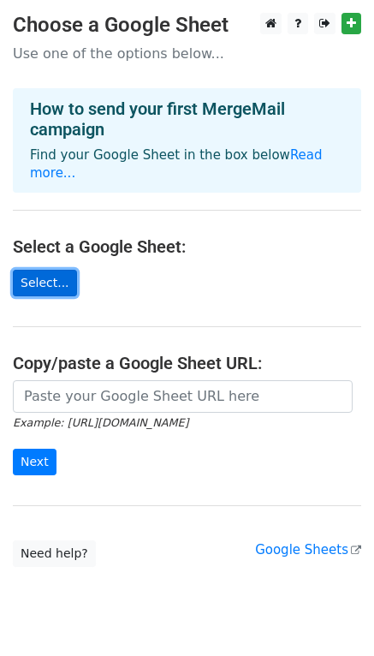
click at [45, 270] on link "Select..." at bounding box center [45, 283] width 64 height 27
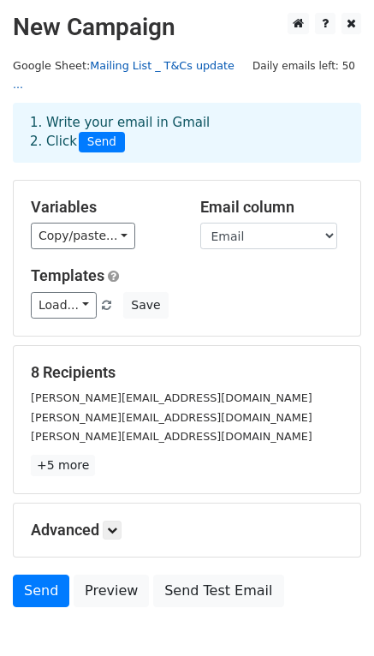
click at [179, 68] on link "Mailing List _ T&Cs update ..." at bounding box center [124, 75] width 222 height 33
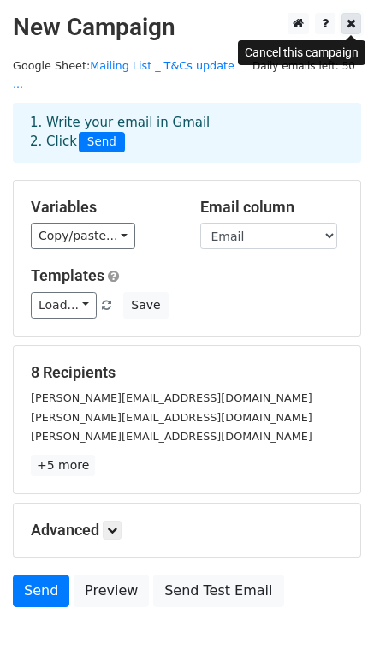
click at [345, 22] on link at bounding box center [351, 23] width 20 height 21
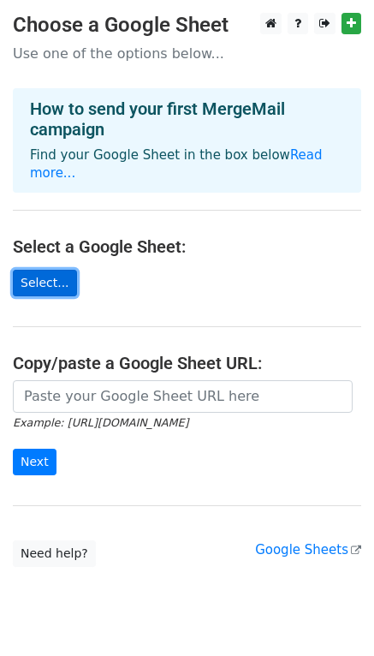
click at [40, 270] on link "Select..." at bounding box center [45, 283] width 64 height 27
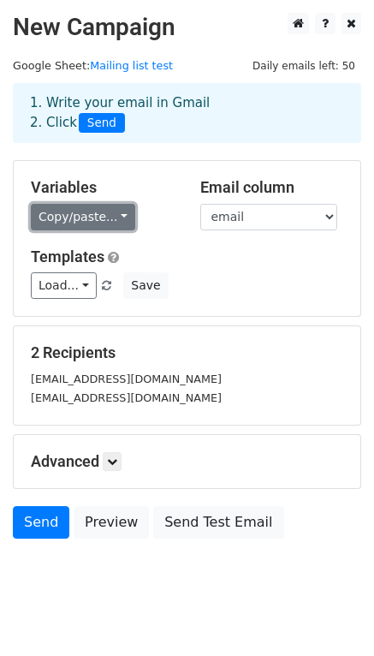
click at [117, 217] on link "Copy/paste..." at bounding box center [83, 217] width 104 height 27
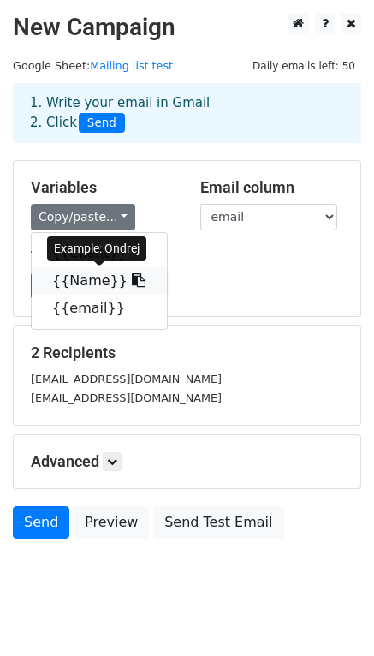
click at [73, 283] on link "{{Name}}" at bounding box center [99, 280] width 135 height 27
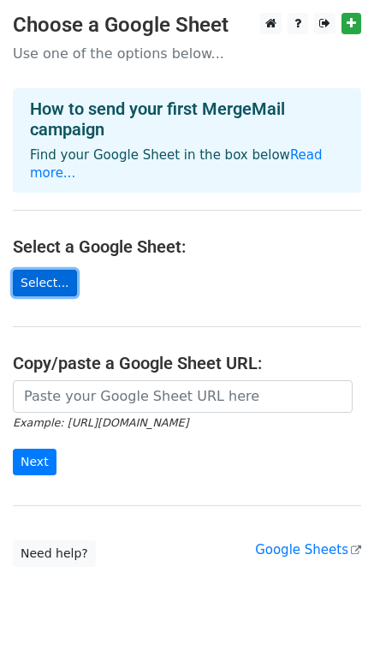
click at [48, 270] on link "Select..." at bounding box center [45, 283] width 64 height 27
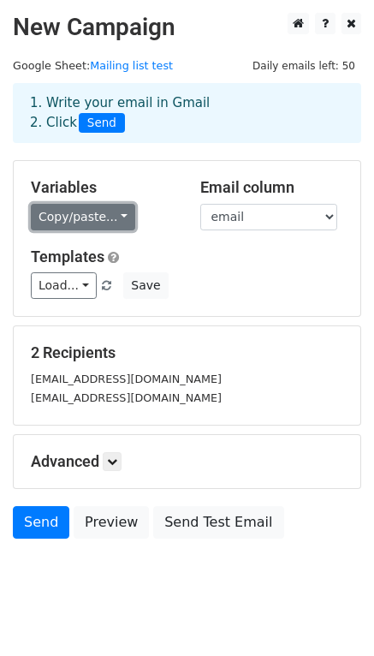
click at [100, 223] on link "Copy/paste..." at bounding box center [83, 217] width 104 height 27
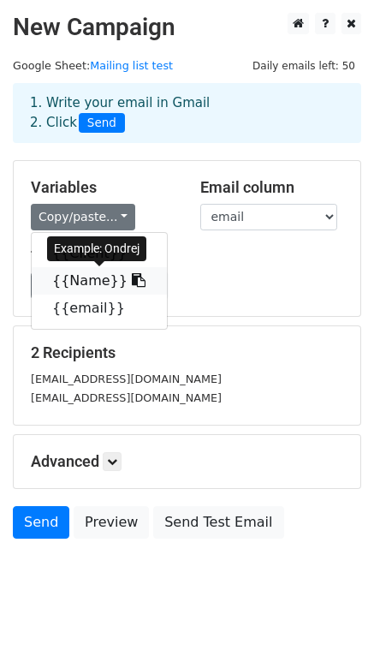
click at [58, 281] on link "{{Name}}" at bounding box center [99, 280] width 135 height 27
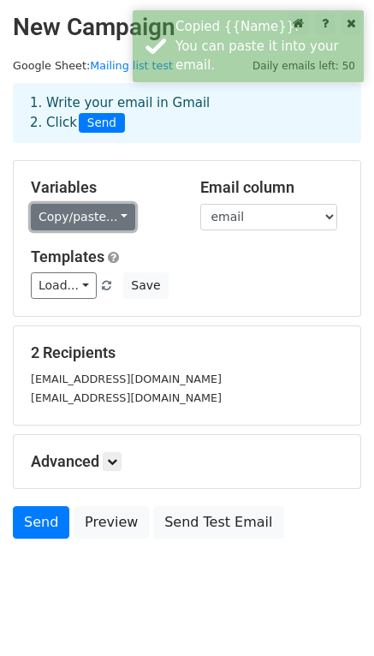
click at [89, 216] on link "Copy/paste..." at bounding box center [83, 217] width 104 height 27
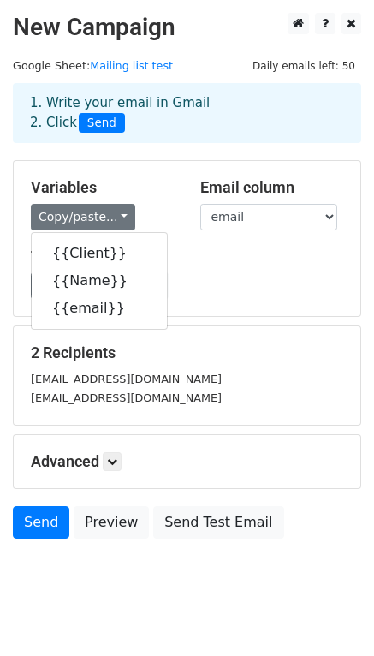
click at [193, 265] on div "Templates Load... No templates saved Save" at bounding box center [187, 273] width 338 height 52
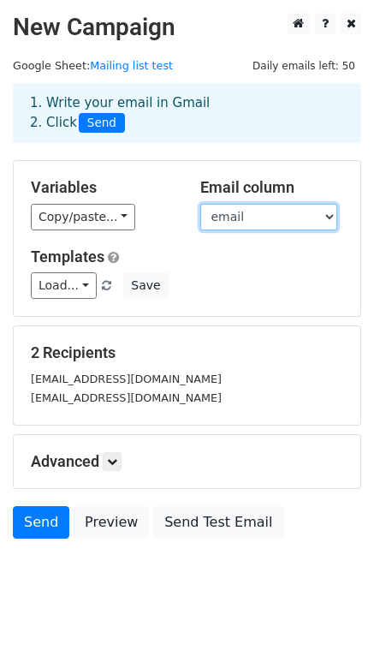
click at [317, 224] on select "Client Name email" at bounding box center [268, 217] width 137 height 27
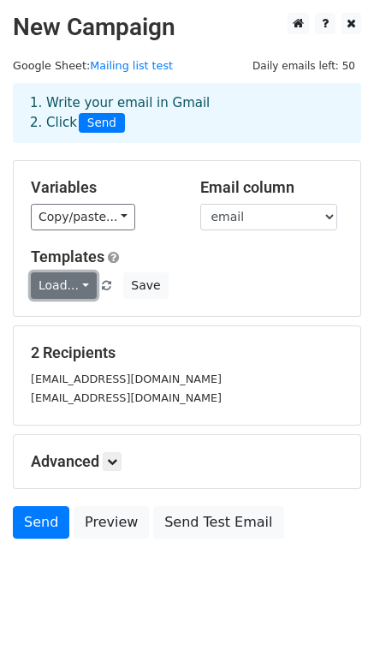
click at [63, 282] on link "Load..." at bounding box center [64, 285] width 66 height 27
click at [245, 282] on div "Load... No templates saved Save" at bounding box center [187, 285] width 338 height 27
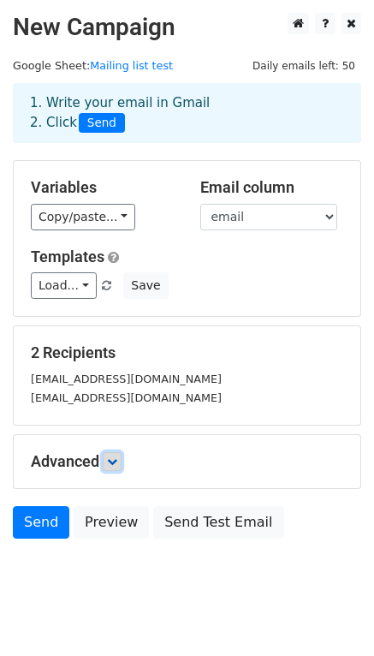
click at [117, 464] on icon at bounding box center [112, 461] width 10 height 10
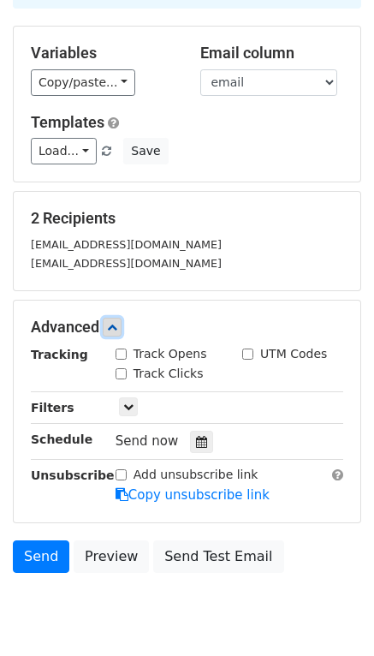
scroll to position [154, 0]
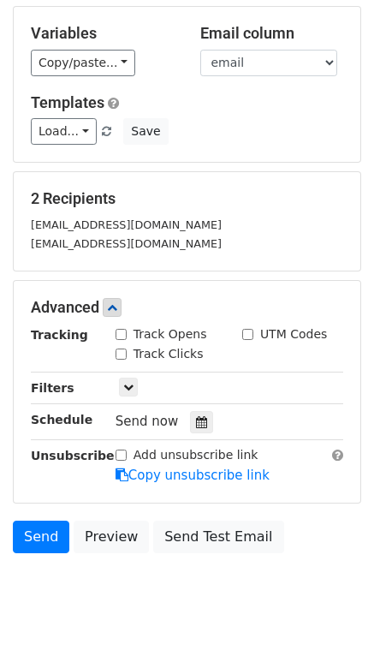
click at [121, 336] on input "Track Opens" at bounding box center [121, 334] width 11 height 11
checkbox input "true"
click at [120, 355] on input "Track Clicks" at bounding box center [121, 353] width 11 height 11
checkbox input "true"
click at [128, 386] on icon at bounding box center [128, 387] width 10 height 10
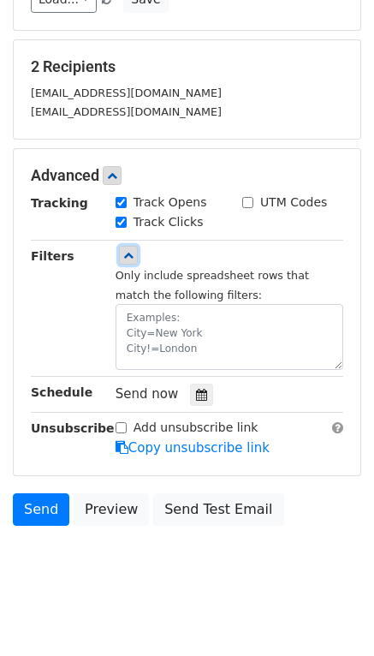
scroll to position [293, 0]
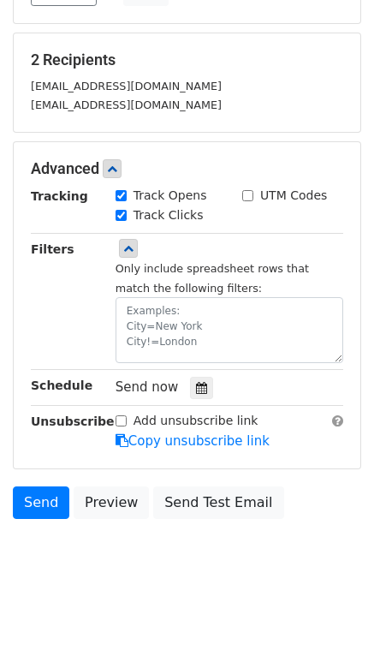
click at [122, 416] on input "Add unsubscribe link" at bounding box center [121, 420] width 11 height 11
click at [120, 421] on input "Add unsubscribe link" at bounding box center [121, 420] width 11 height 11
checkbox input "false"
click at [151, 436] on link "Copy unsubscribe link" at bounding box center [193, 440] width 154 height 15
click at [196, 442] on link "Copy unsubscribe link" at bounding box center [193, 440] width 154 height 15
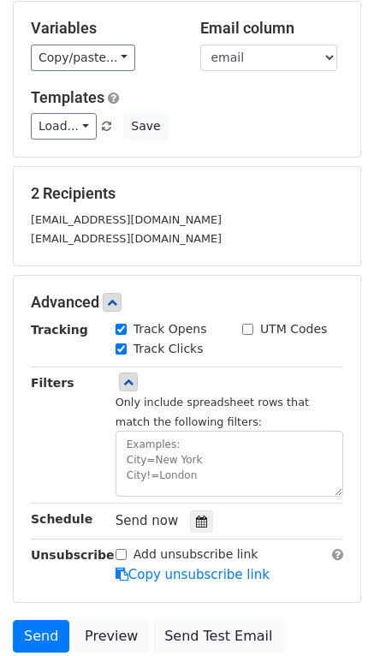
scroll to position [157, 0]
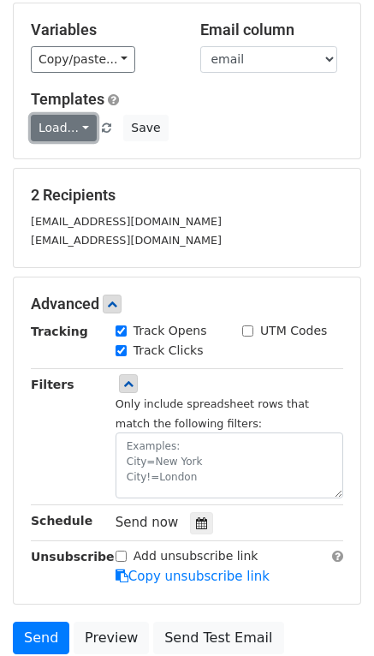
click at [67, 134] on link "Load..." at bounding box center [64, 128] width 66 height 27
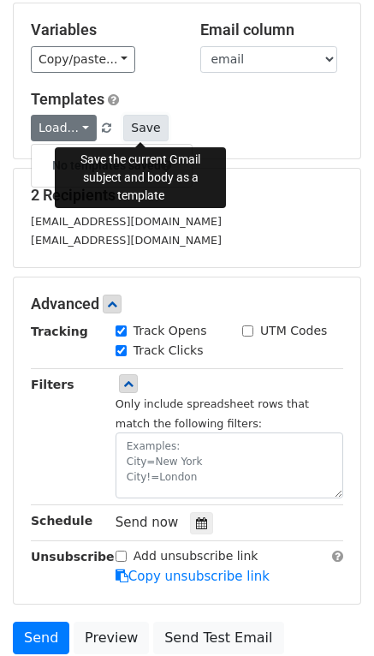
click at [144, 130] on button "Save" at bounding box center [145, 128] width 45 height 27
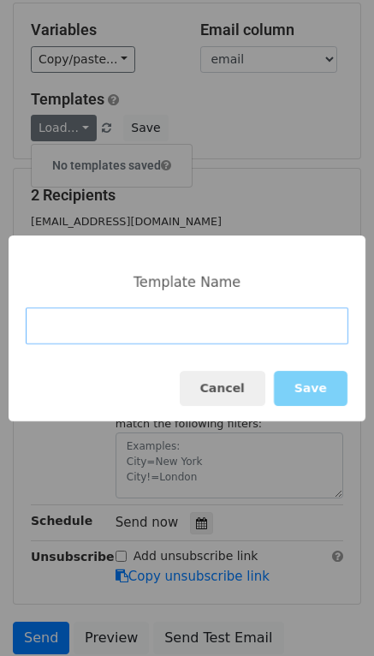
drag, startPoint x: 91, startPoint y: 332, endPoint x: 190, endPoint y: 357, distance: 102.3
click at [92, 332] on input at bounding box center [187, 325] width 323 height 37
paste input "ValidUp - Update to Our Terms & Conditions and Privacy Notice"
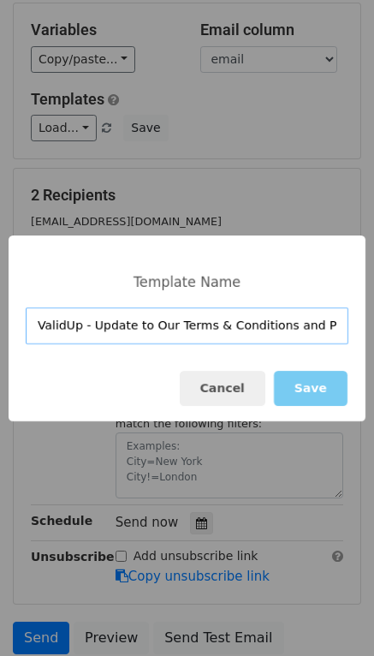
scroll to position [0, 52]
type input "ValidUp - Update to Our Terms & Conditions and Privacy Notice"
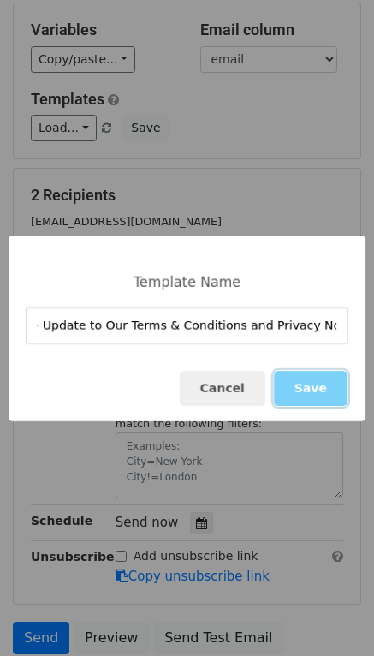
scroll to position [0, 0]
drag, startPoint x: 301, startPoint y: 380, endPoint x: 300, endPoint y: 400, distance: 19.8
click at [301, 380] on button "Save" at bounding box center [311, 388] width 74 height 35
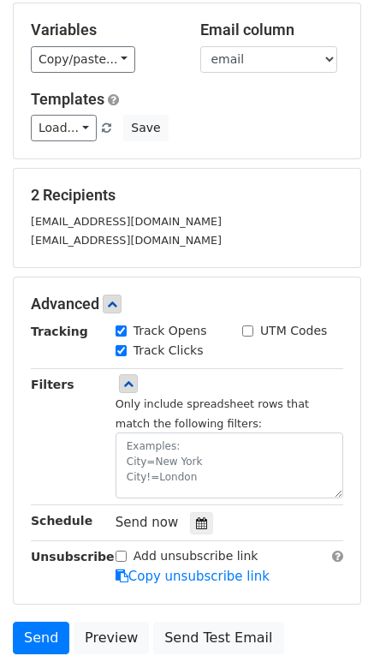
scroll to position [300, 0]
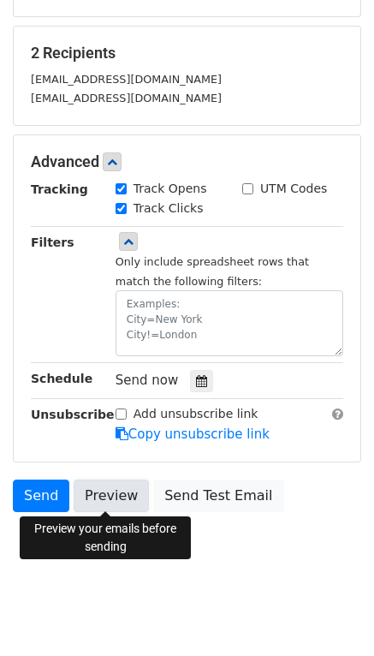
click at [114, 491] on link "Preview" at bounding box center [111, 495] width 75 height 33
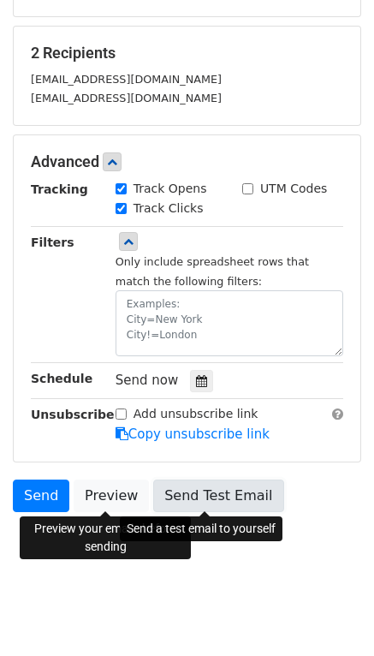
click at [208, 502] on link "Send Test Email" at bounding box center [218, 495] width 130 height 33
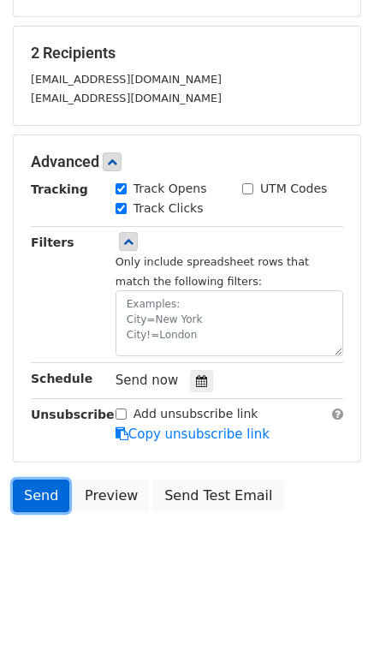
click at [45, 495] on link "Send" at bounding box center [41, 495] width 56 height 33
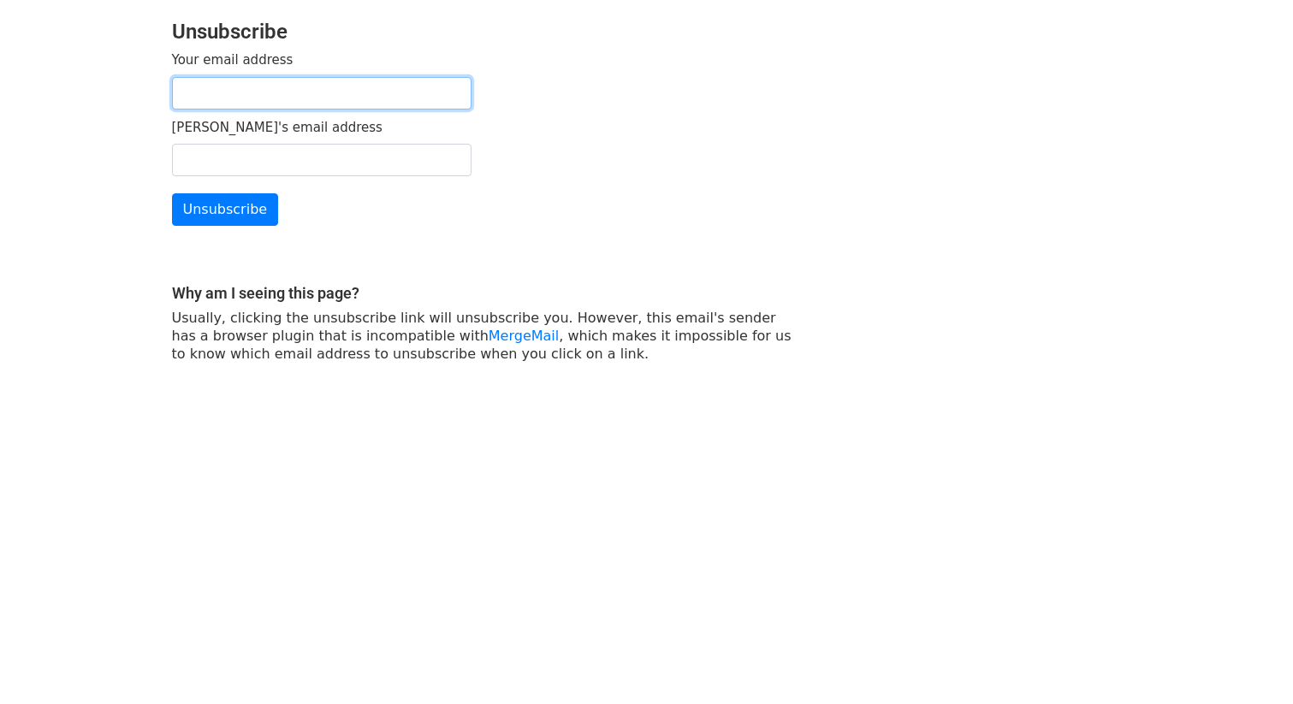
click at [445, 95] on input "Your email address" at bounding box center [322, 93] width 300 height 33
type input "[EMAIL_ADDRESS][DOMAIN_NAME]"
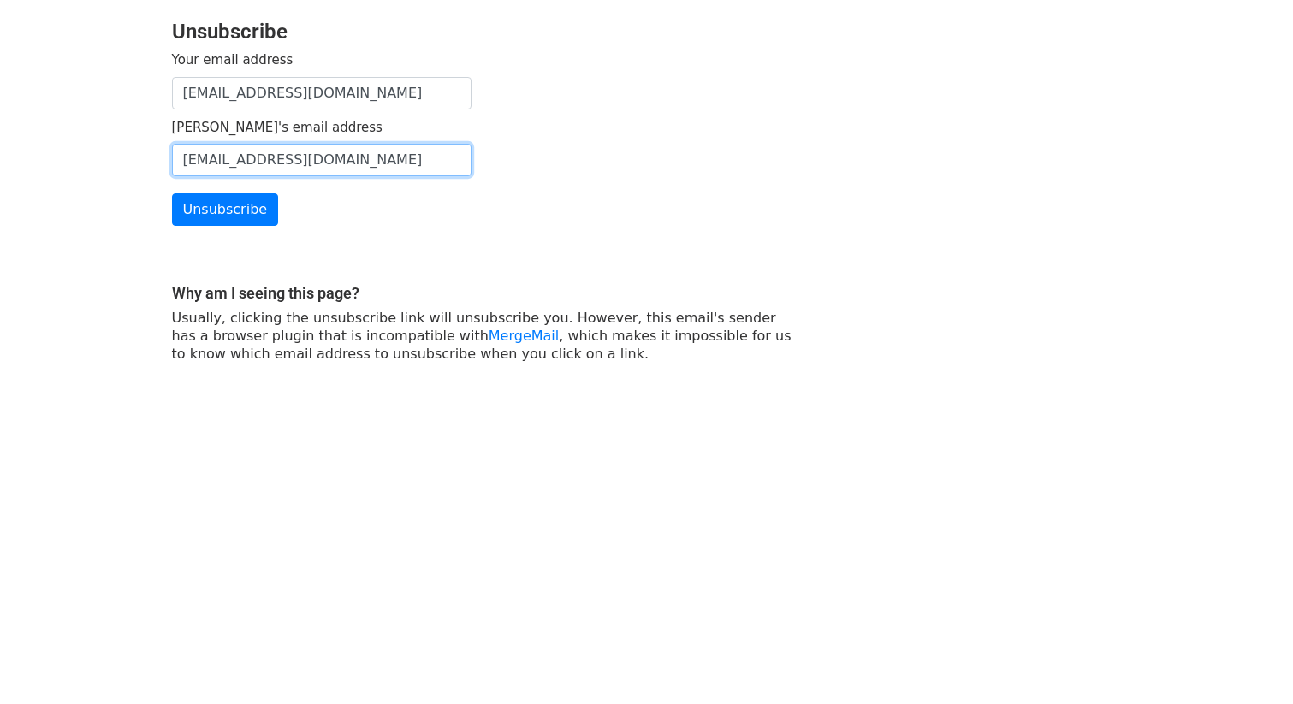
drag, startPoint x: 405, startPoint y: 163, endPoint x: 129, endPoint y: 163, distance: 275.6
click at [129, 163] on body "Unsubscribe Your email address ondrej.krpalek@gmail.com Sender's email address …" at bounding box center [646, 215] width 1293 height 431
type input "info@validup.trai"
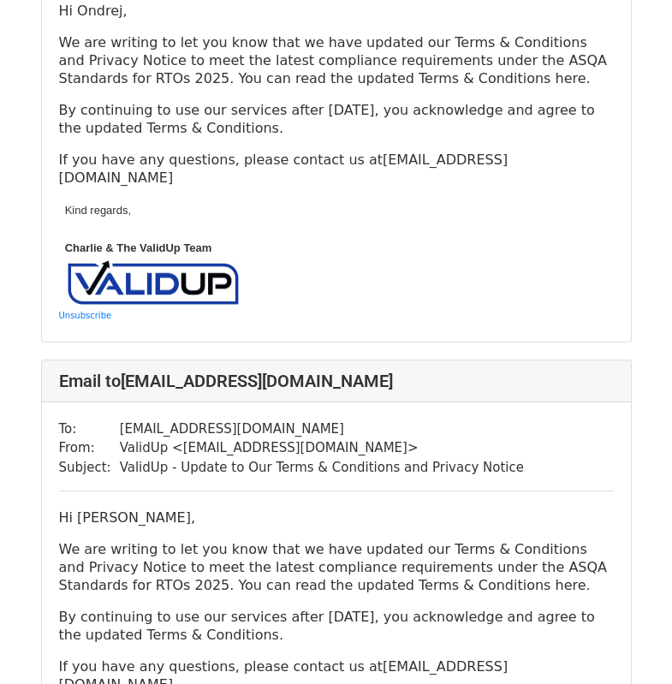
scroll to position [282, 0]
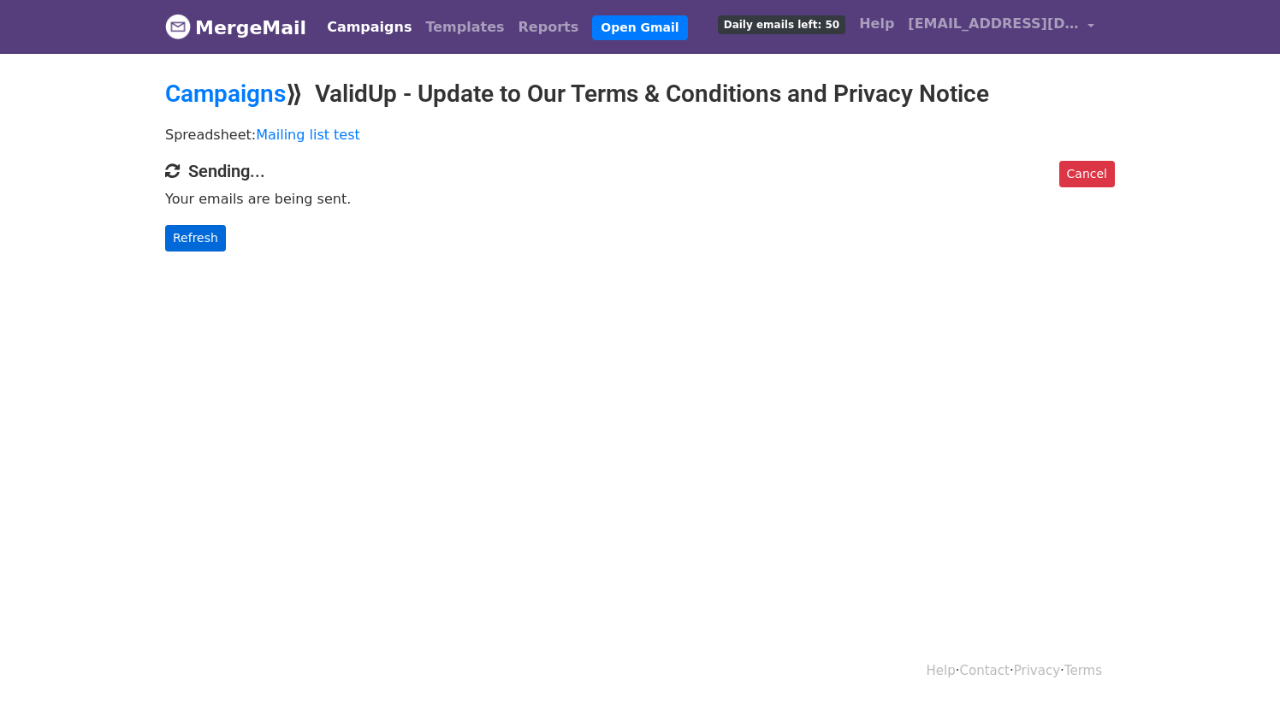
drag, startPoint x: 225, startPoint y: 247, endPoint x: 202, endPoint y: 238, distance: 25.0
click at [223, 246] on p "Refresh" at bounding box center [640, 238] width 950 height 27
click at [202, 238] on link "Refresh" at bounding box center [195, 238] width 61 height 27
click at [197, 231] on link "Refresh" at bounding box center [195, 238] width 61 height 27
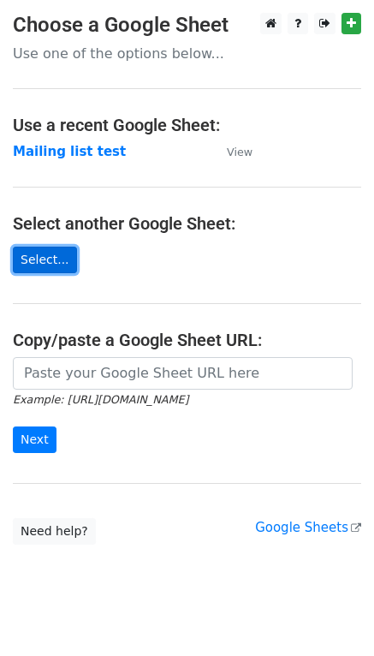
click at [62, 266] on link "Select..." at bounding box center [45, 259] width 64 height 27
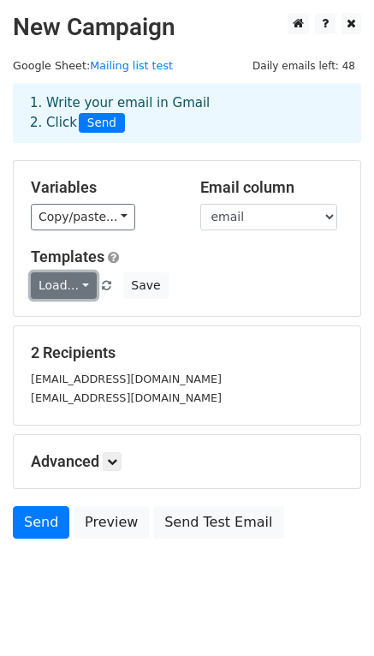
click at [73, 289] on link "Load..." at bounding box center [64, 285] width 66 height 27
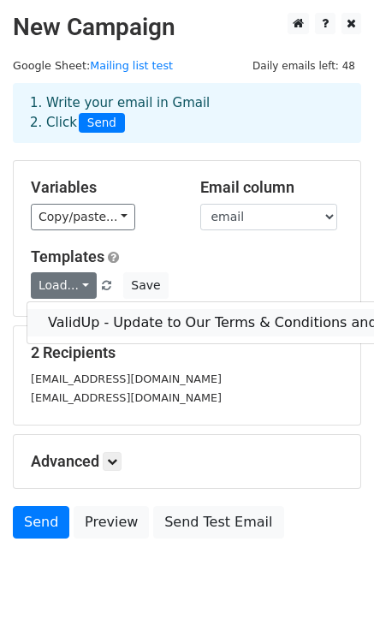
click at [72, 325] on link "ValidUp - Update to Our Terms & Conditions and Privacy Notice" at bounding box center [263, 322] width 472 height 27
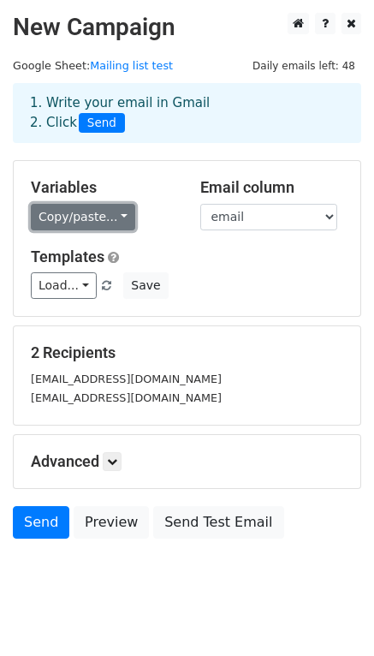
click at [80, 219] on link "Copy/paste..." at bounding box center [83, 217] width 104 height 27
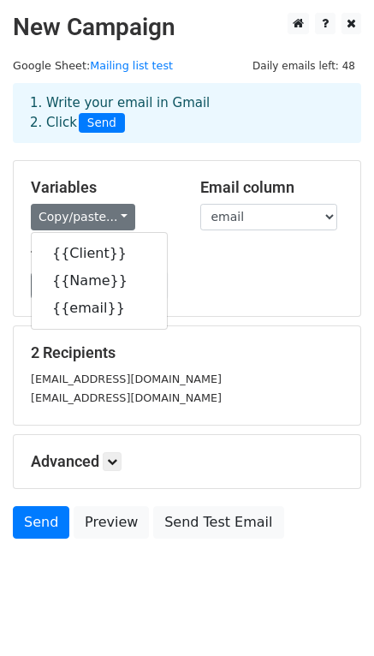
click at [234, 255] on h5 "Templates" at bounding box center [187, 256] width 312 height 19
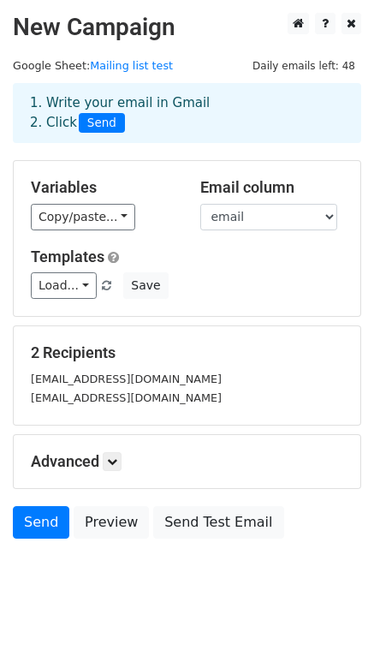
scroll to position [18, 0]
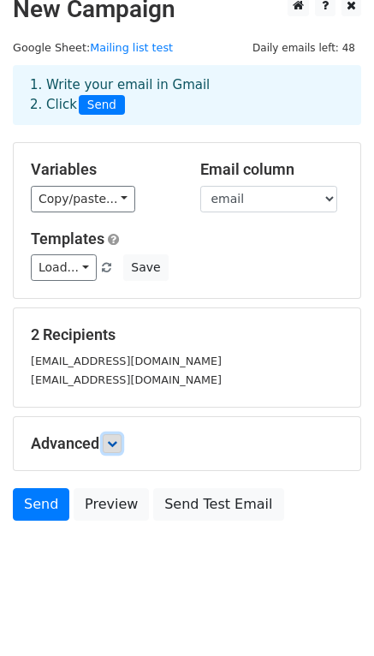
click at [117, 442] on icon at bounding box center [112, 443] width 10 height 10
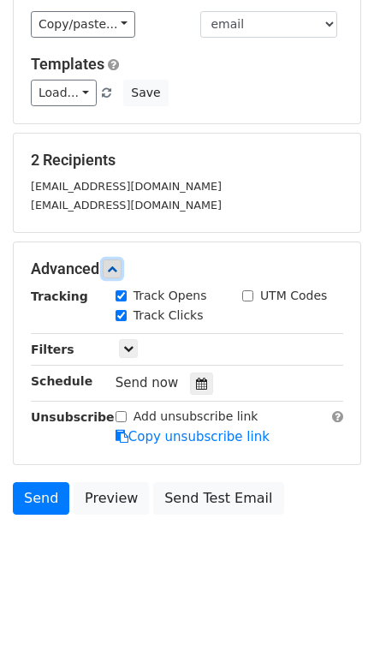
scroll to position [195, 0]
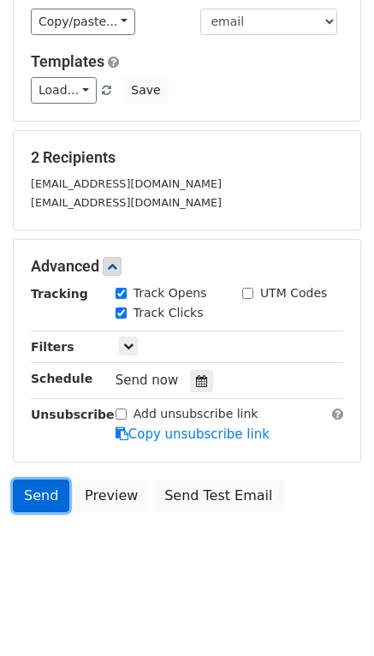
click at [41, 501] on link "Send" at bounding box center [41, 495] width 56 height 33
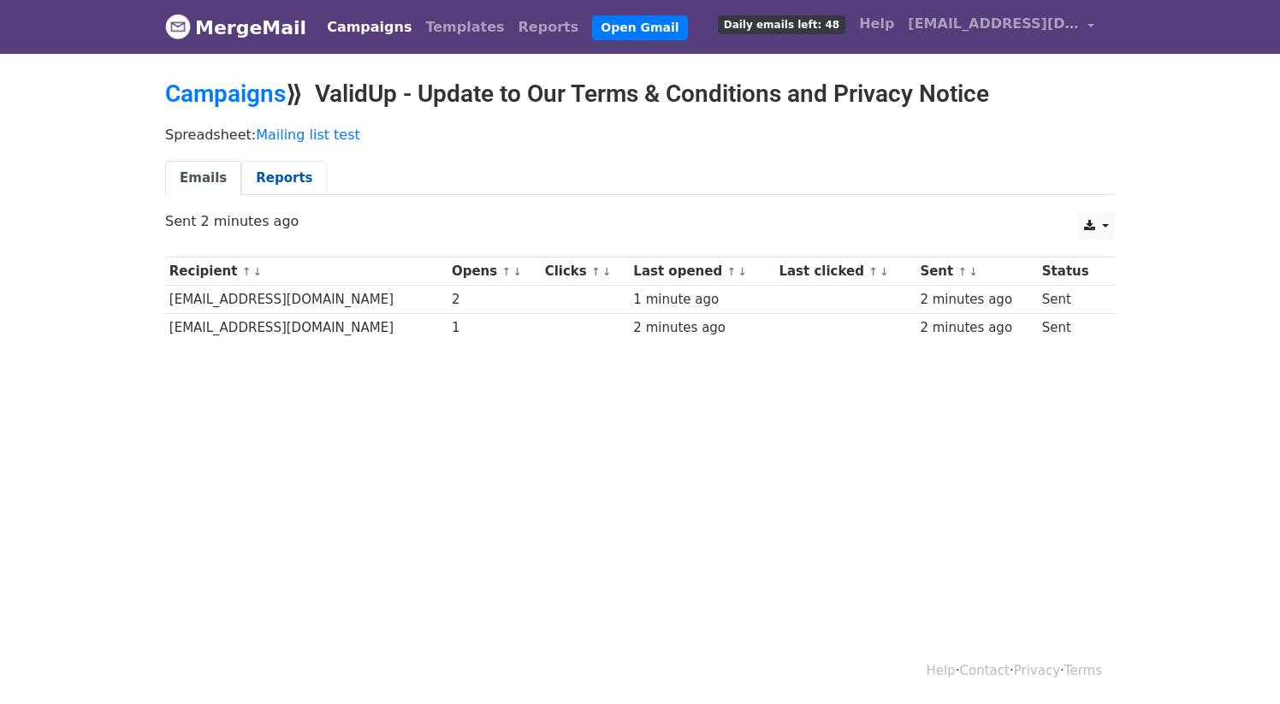
click at [272, 178] on link "Reports" at bounding box center [284, 178] width 86 height 35
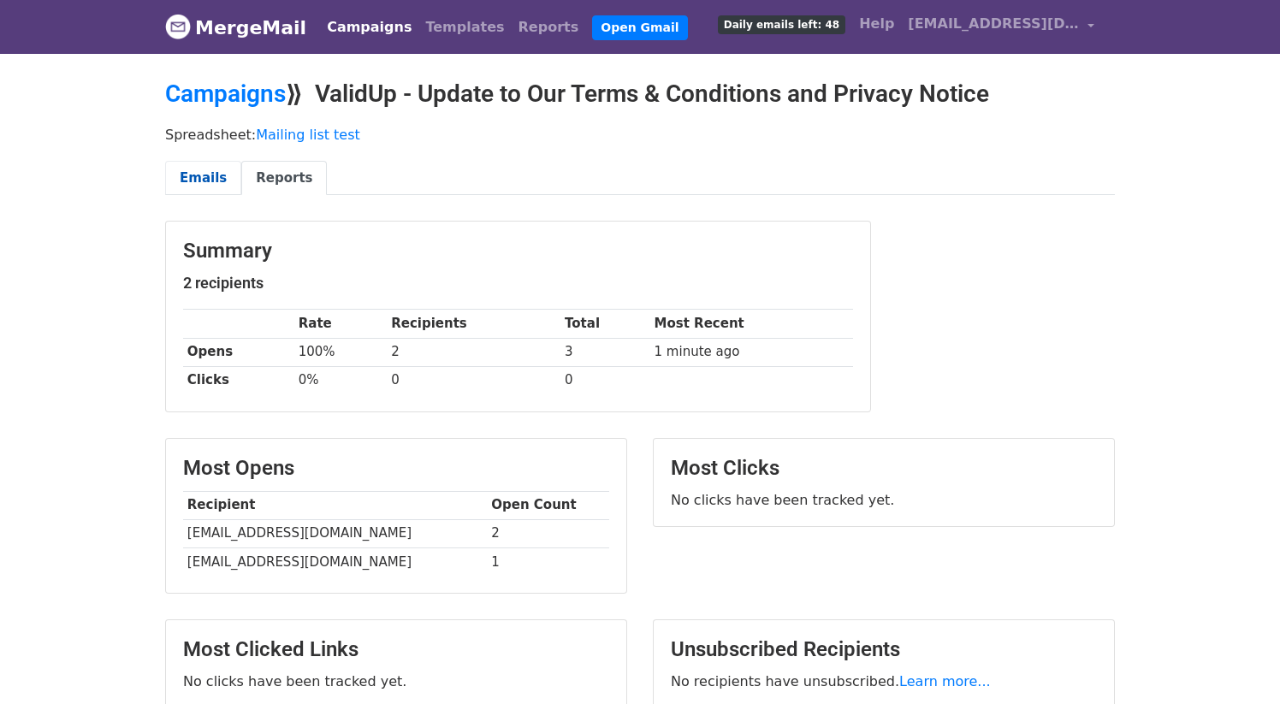
click at [207, 178] on link "Emails" at bounding box center [203, 178] width 76 height 35
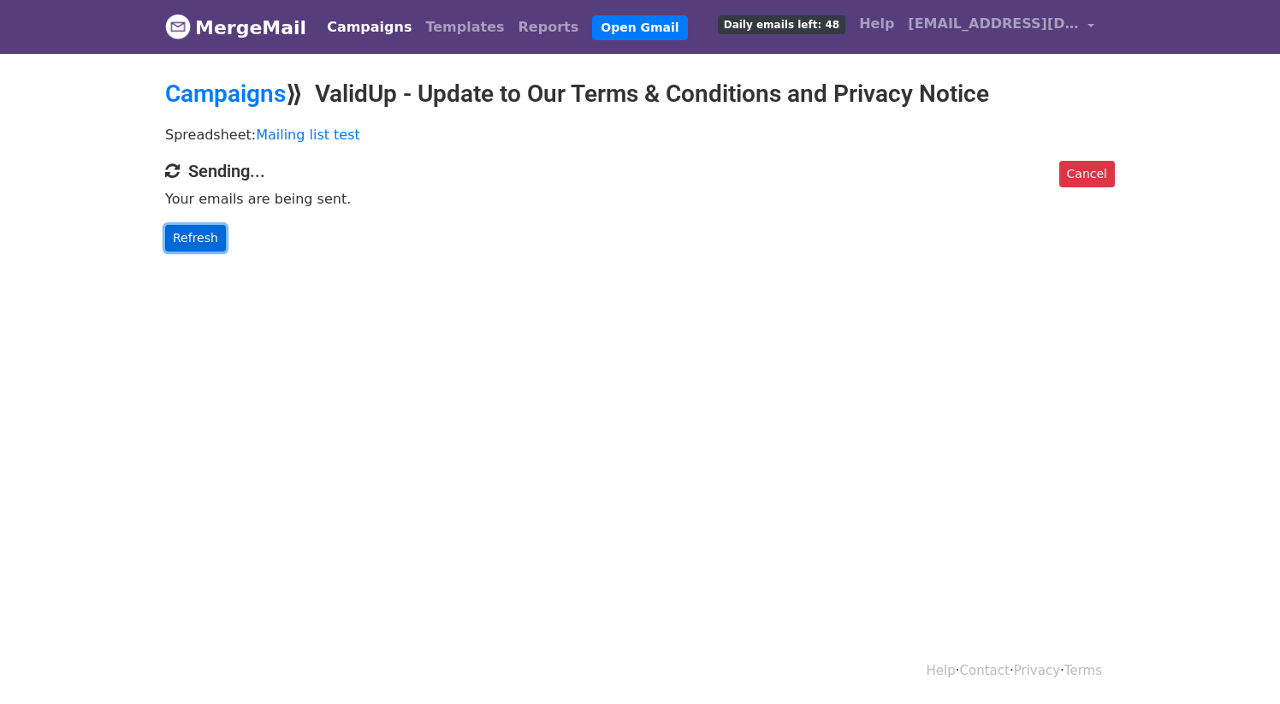
click at [199, 237] on link "Refresh" at bounding box center [195, 238] width 61 height 27
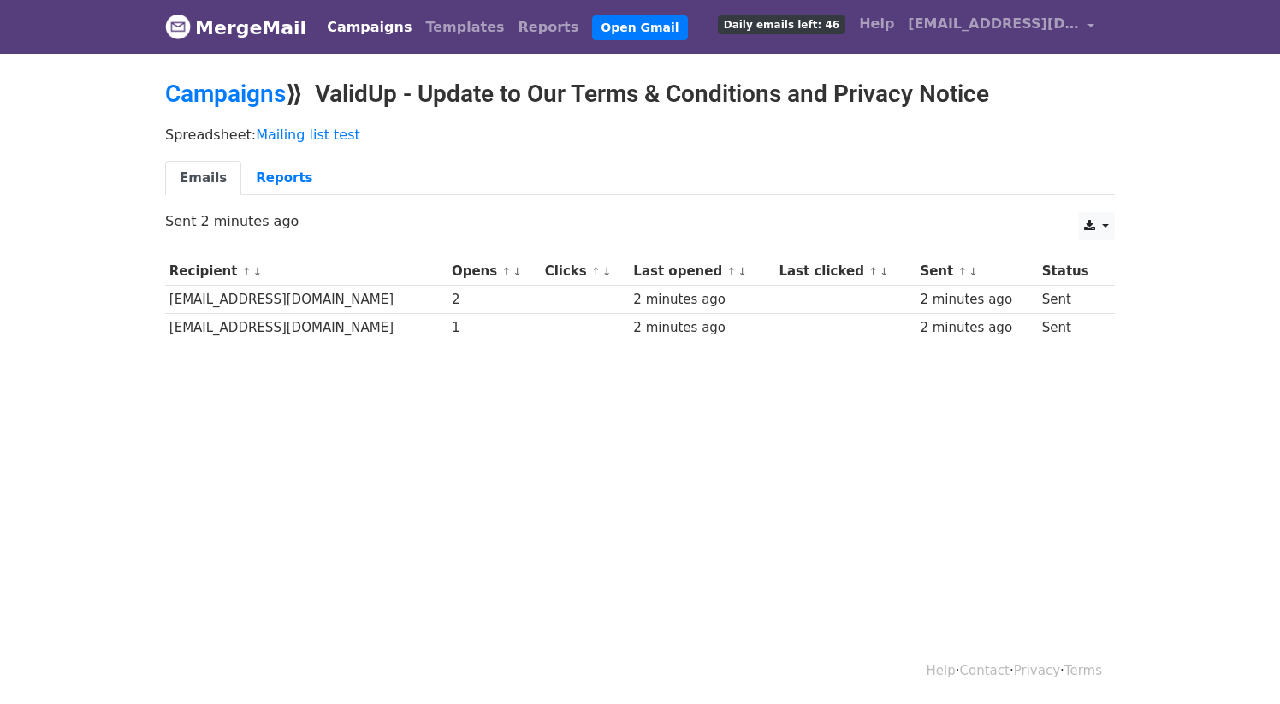
drag, startPoint x: 1048, startPoint y: 330, endPoint x: 1087, endPoint y: 332, distance: 38.5
click at [1081, 331] on td "Sent" at bounding box center [1071, 328] width 67 height 28
click at [1092, 220] on icon at bounding box center [1089, 226] width 11 height 12
click at [1165, 174] on body "MergeMail Campaigns Templates Reports Open Gmail Daily emails left: 46 Help ok@…" at bounding box center [640, 212] width 1280 height 424
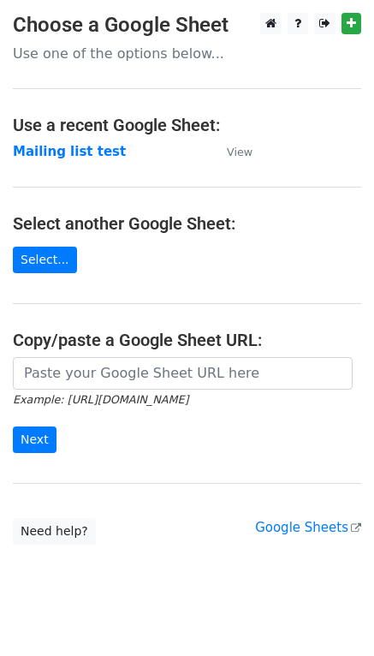
click at [42, 253] on link "Select..." at bounding box center [45, 259] width 64 height 27
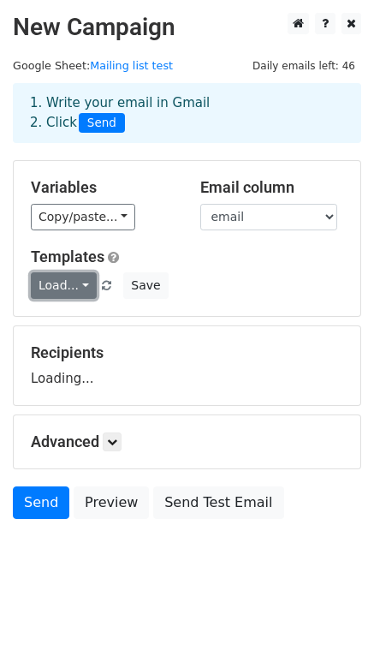
click at [80, 288] on link "Load..." at bounding box center [64, 285] width 66 height 27
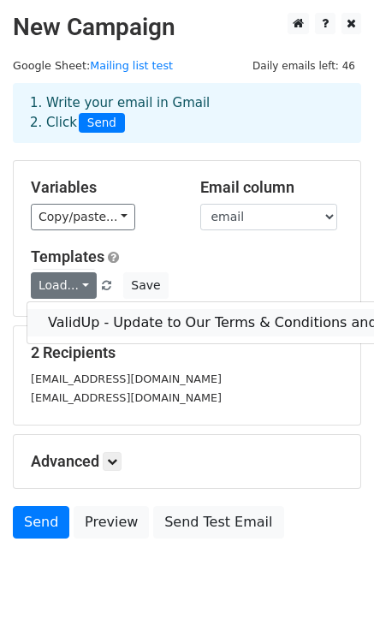
click at [84, 328] on link "ValidUp - Update to Our Terms & Conditions and Privacy Notice" at bounding box center [263, 322] width 472 height 27
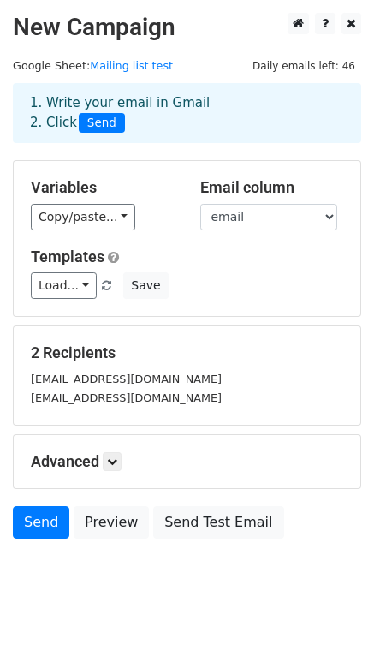
scroll to position [28, 0]
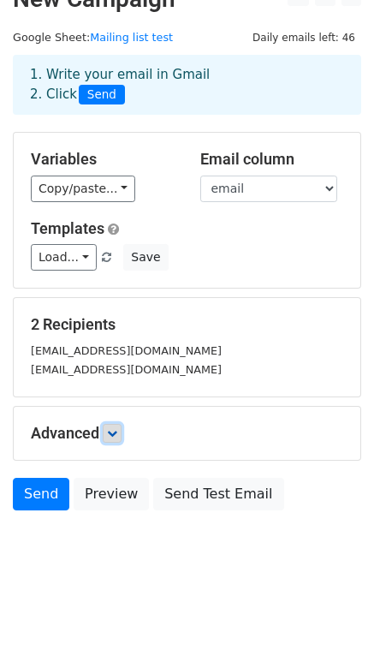
click at [122, 433] on link at bounding box center [112, 433] width 19 height 19
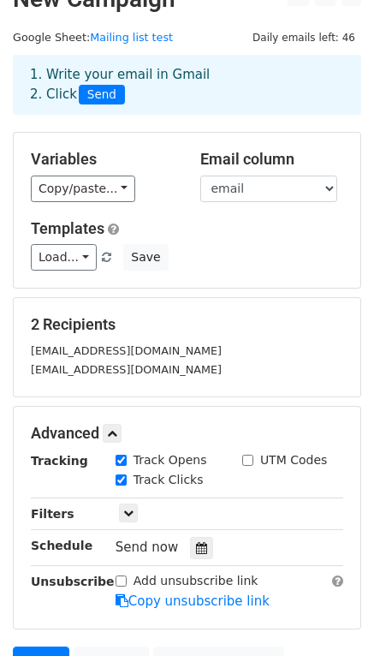
click at [121, 581] on input "Add unsubscribe link" at bounding box center [121, 580] width 11 height 11
checkbox input "true"
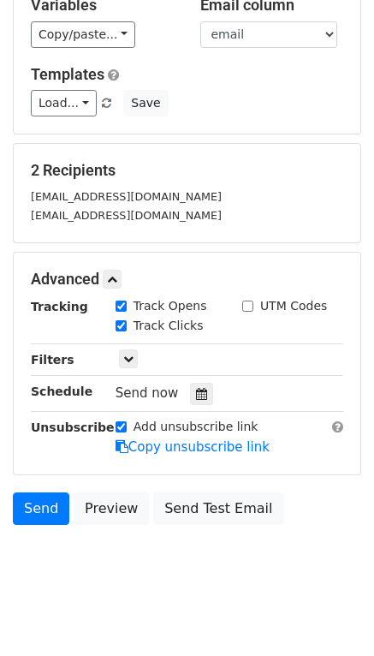
scroll to position [195, 0]
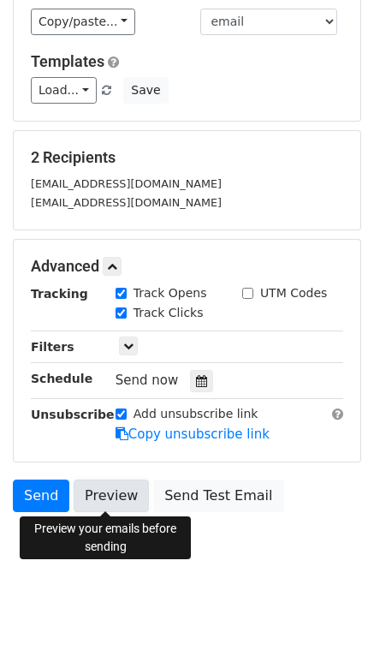
click at [98, 497] on link "Preview" at bounding box center [111, 495] width 75 height 33
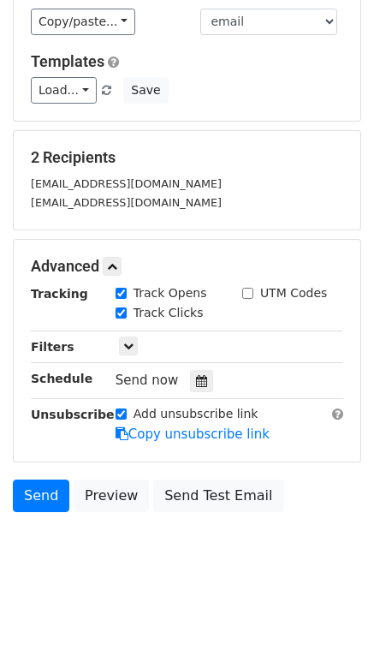
scroll to position [0, 0]
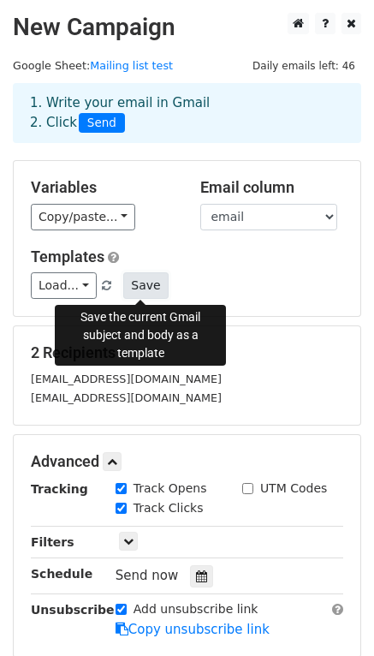
click at [149, 288] on button "Save" at bounding box center [145, 285] width 45 height 27
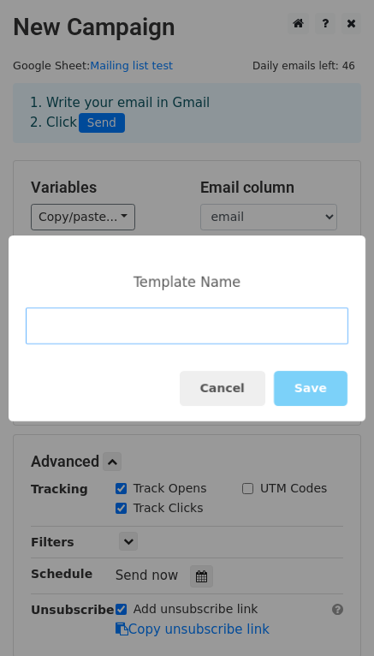
drag, startPoint x: 130, startPoint y: 323, endPoint x: 145, endPoint y: 329, distance: 16.5
click at [132, 324] on input at bounding box center [187, 325] width 323 height 37
paste input "ValidUp - Update to Our Terms & Conditions and Privacy Notice"
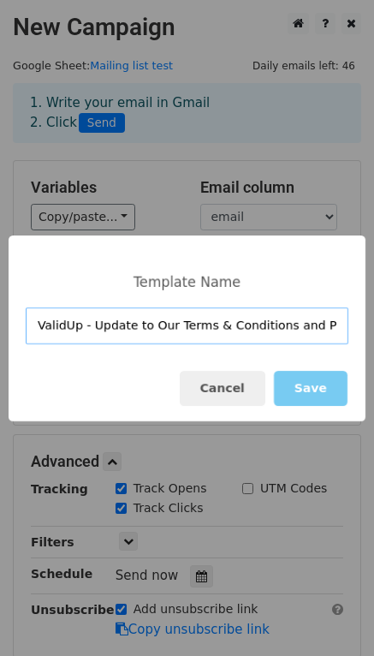
scroll to position [0, 52]
type input "ValidUp - Update to Our Terms & Conditions and Privacy Notice"
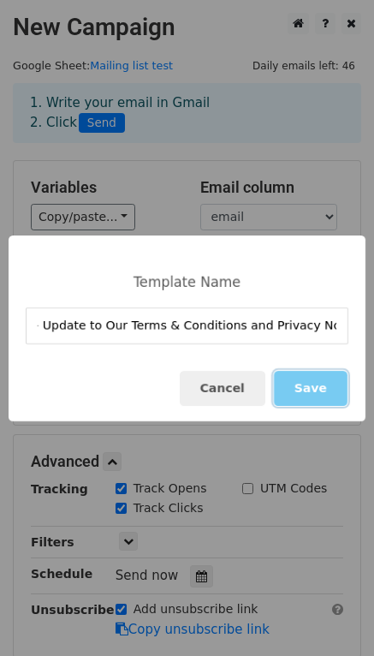
scroll to position [0, 0]
click at [312, 385] on button "Save" at bounding box center [311, 388] width 74 height 35
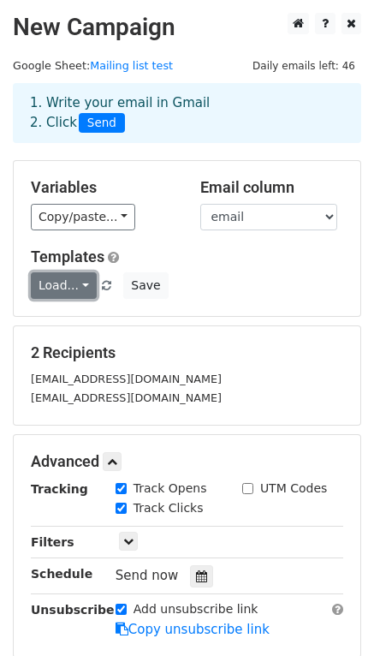
click at [76, 299] on link "Load..." at bounding box center [64, 285] width 66 height 27
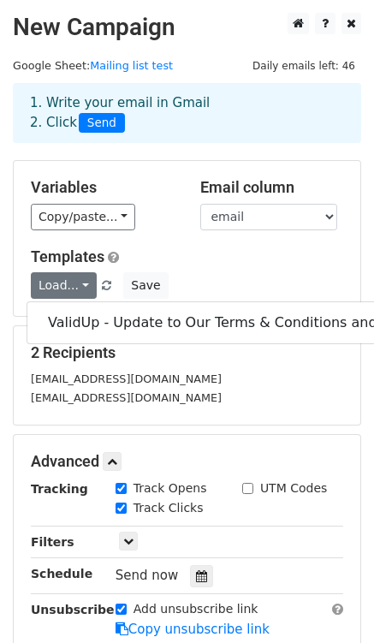
click at [224, 406] on div "[EMAIL_ADDRESS][DOMAIN_NAME]" at bounding box center [187, 398] width 338 height 20
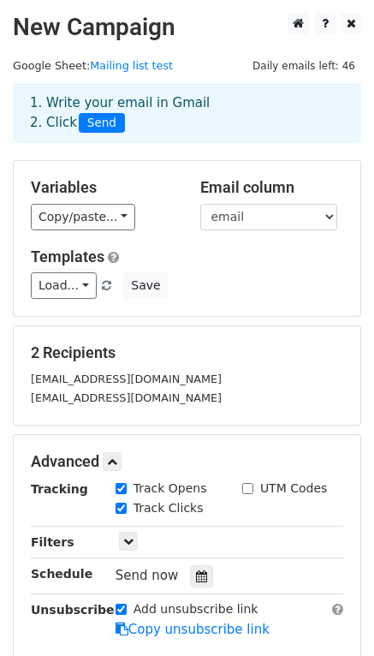
scroll to position [195, 0]
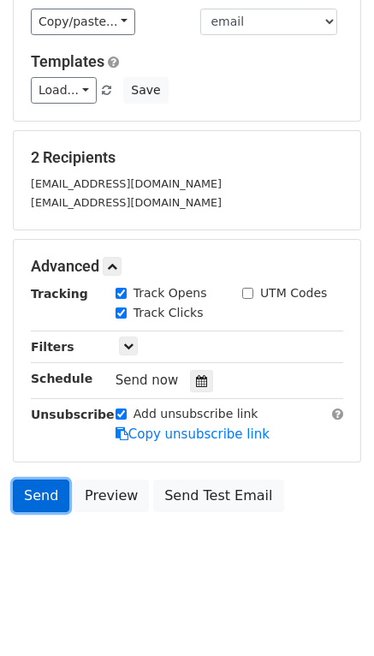
click at [40, 495] on link "Send" at bounding box center [41, 495] width 56 height 33
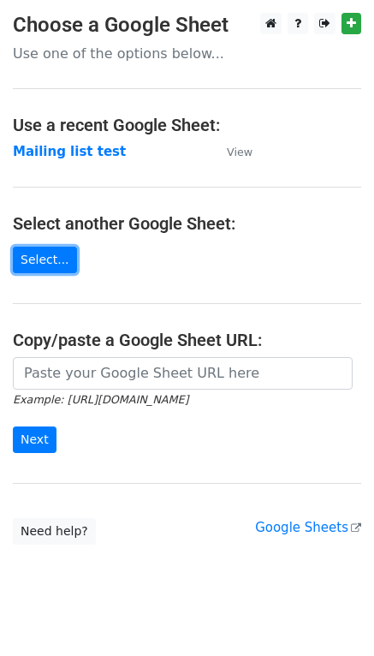
click at [60, 258] on link "Select..." at bounding box center [45, 259] width 64 height 27
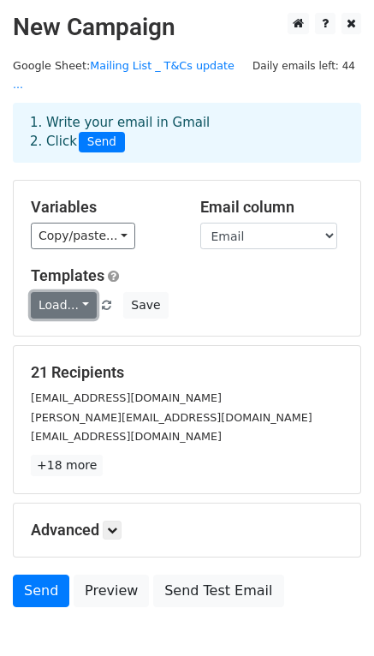
click at [79, 292] on link "Load..." at bounding box center [64, 305] width 66 height 27
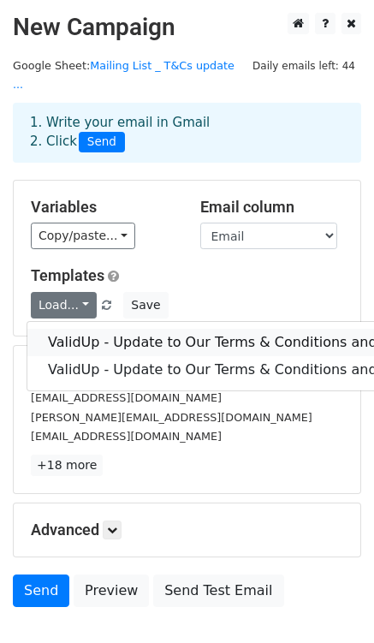
click at [151, 329] on link "ValidUp - Update to Our Terms & Conditions and Privacy Notice" at bounding box center [263, 342] width 472 height 27
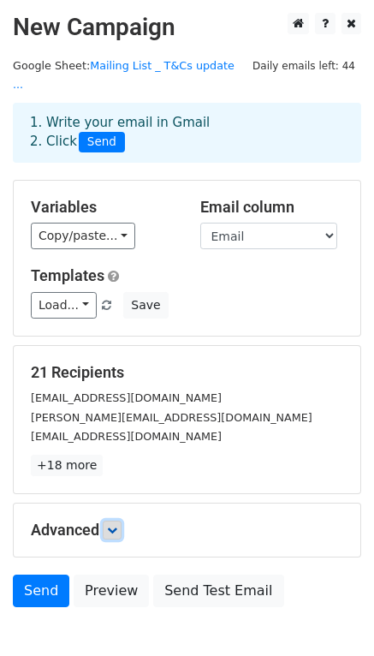
click at [116, 525] on icon at bounding box center [112, 530] width 10 height 10
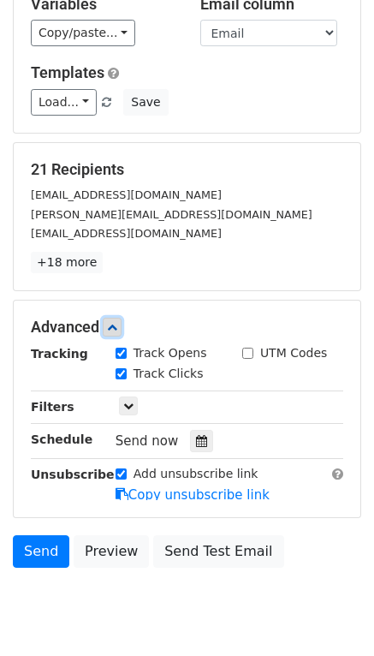
scroll to position [245, 0]
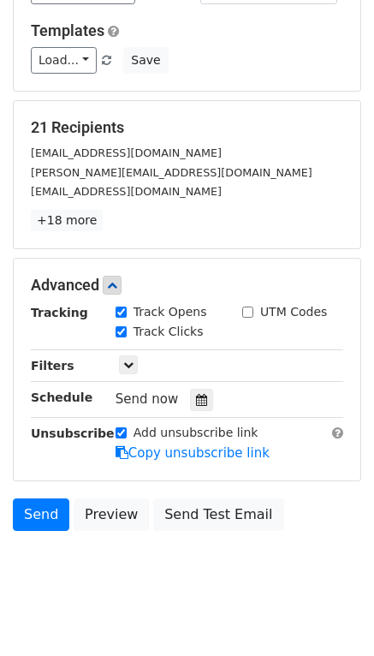
click at [120, 427] on input "Add unsubscribe link" at bounding box center [121, 432] width 11 height 11
checkbox input "false"
click at [70, 210] on link "+18 more" at bounding box center [67, 220] width 72 height 21
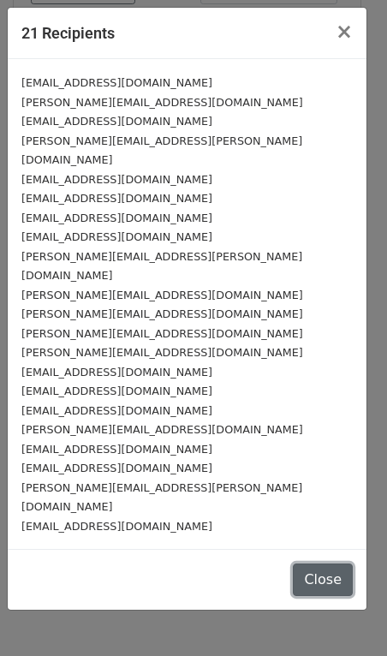
click at [325, 563] on button "Close" at bounding box center [323, 579] width 60 height 33
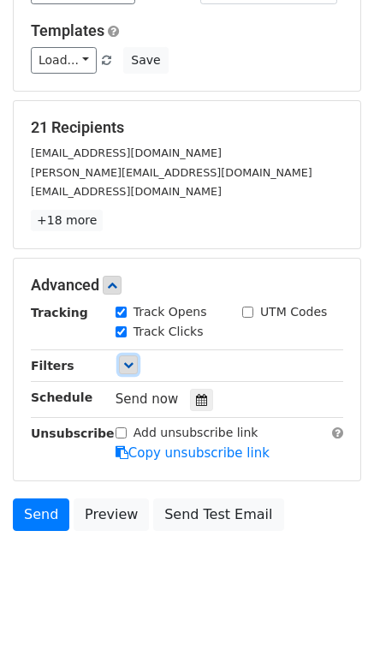
click at [128, 359] on icon at bounding box center [128, 364] width 10 height 10
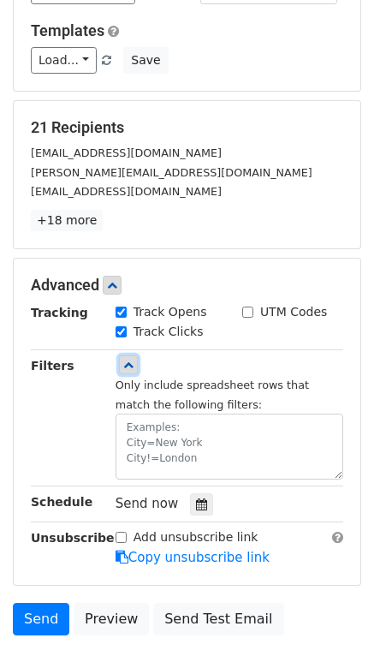
click at [128, 359] on icon at bounding box center [128, 364] width 10 height 10
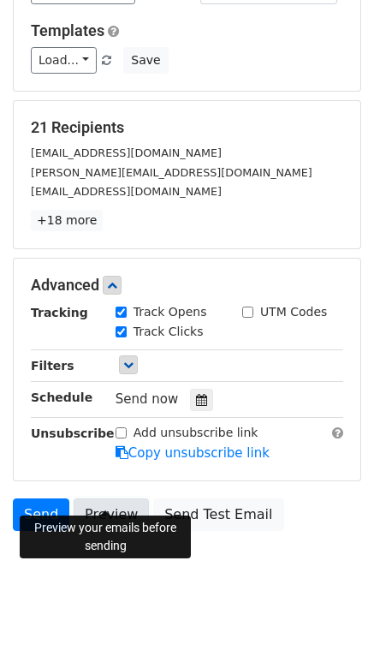
click at [118, 498] on link "Preview" at bounding box center [111, 514] width 75 height 33
click at [282, 558] on body "New Campaign Daily emails left: 44 Google Sheet: Mailing List _ T&Cs update ...…" at bounding box center [187, 188] width 374 height 840
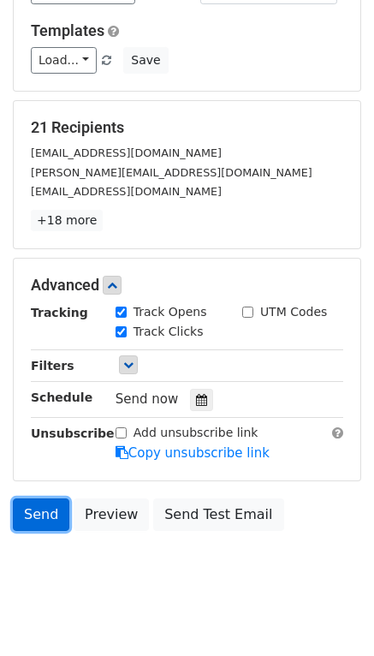
click at [27, 498] on link "Send" at bounding box center [41, 514] width 56 height 33
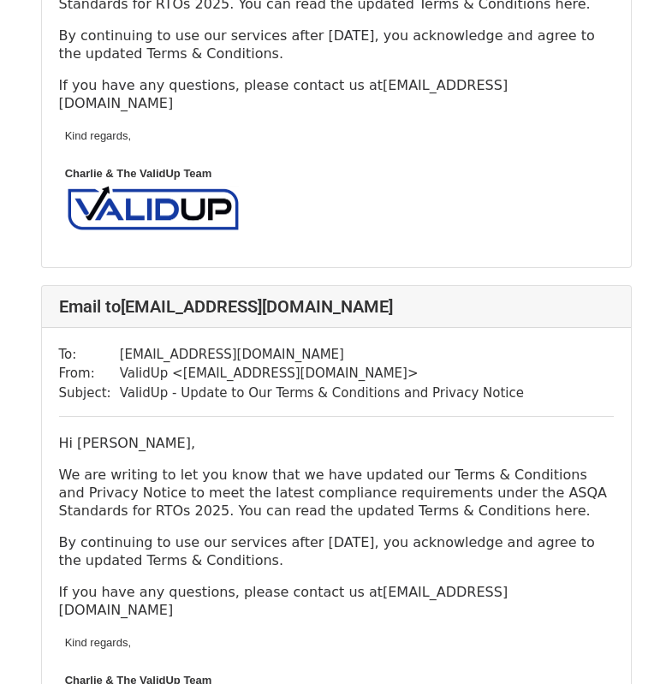
scroll to position [9839, 0]
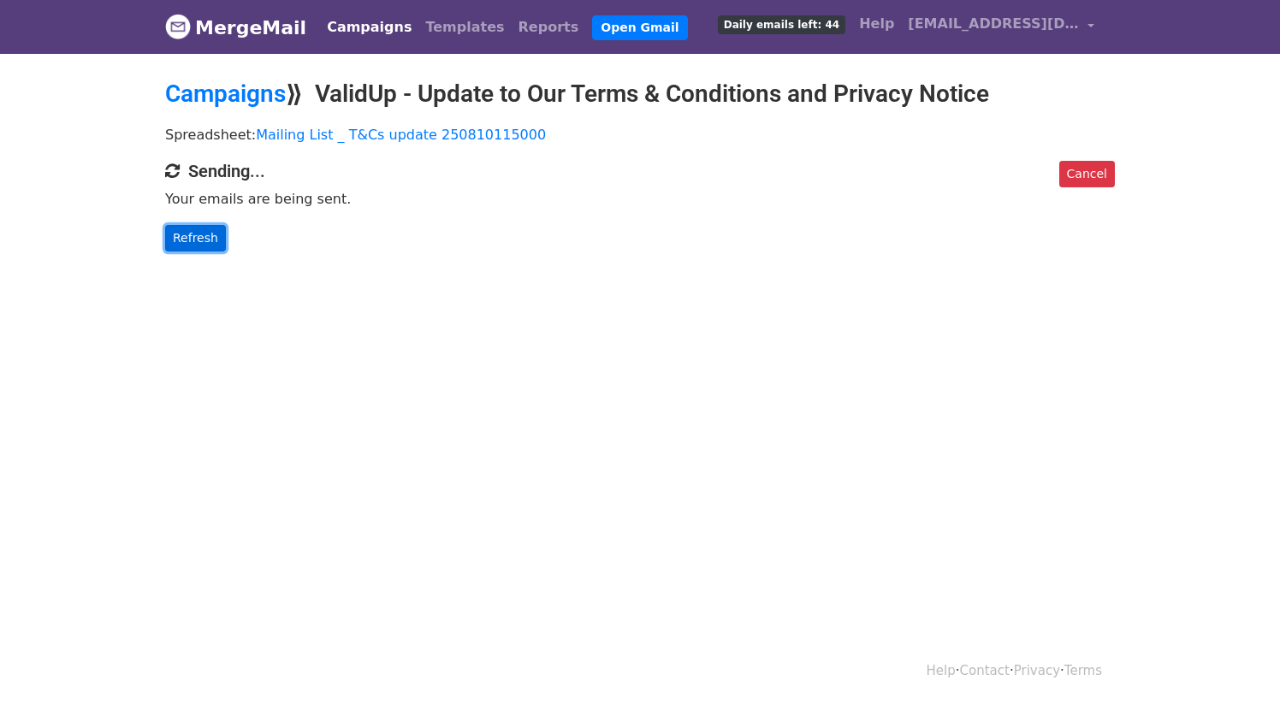
click at [195, 233] on link "Refresh" at bounding box center [195, 238] width 61 height 27
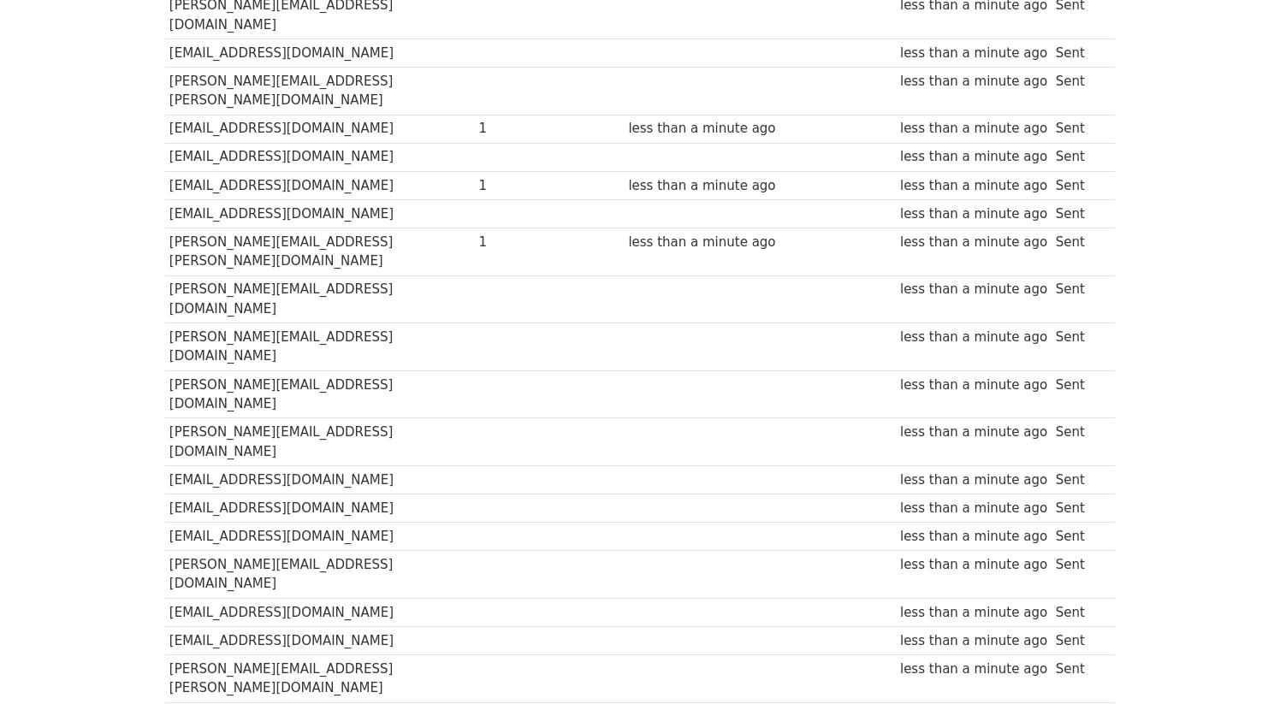
scroll to position [327, 0]
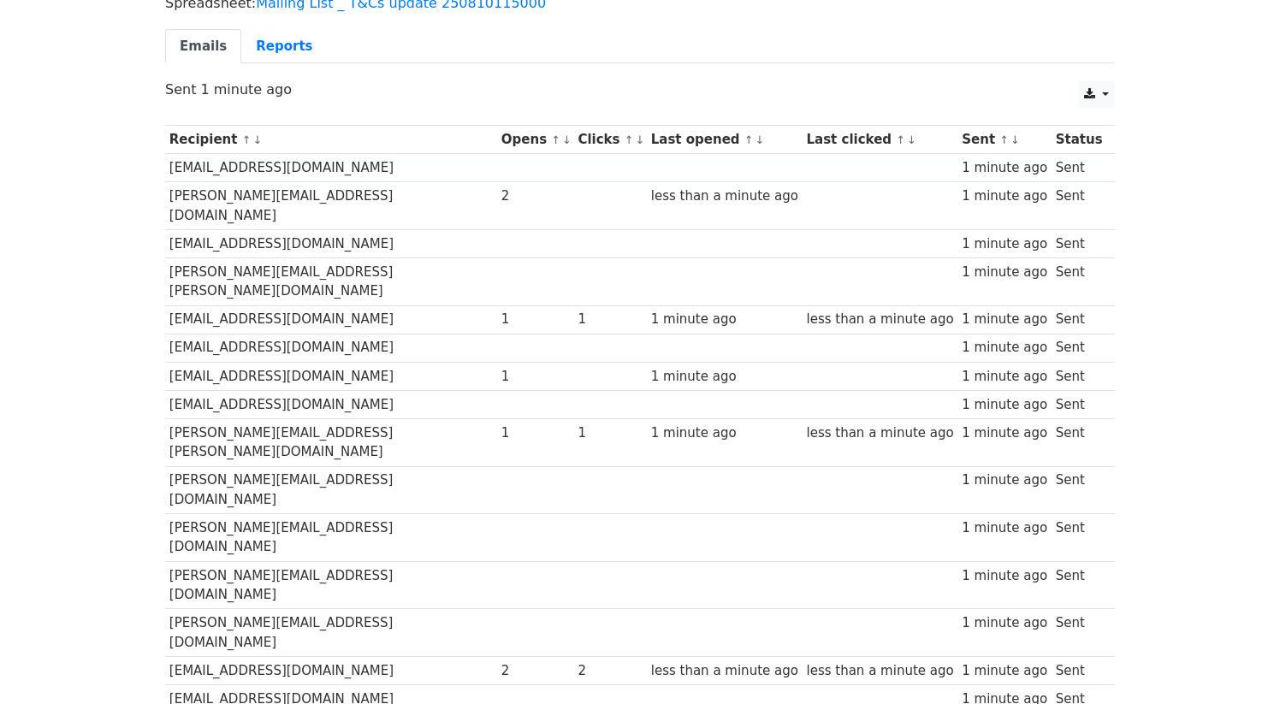
scroll to position [258, 0]
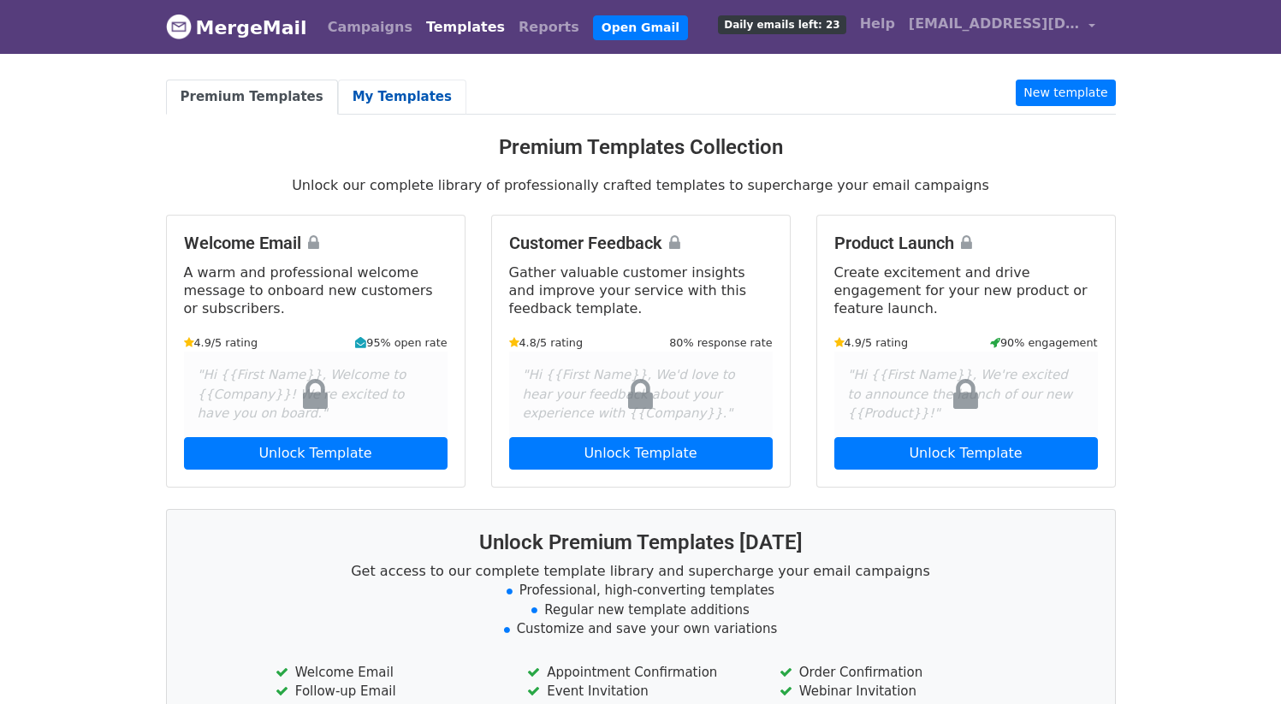
click at [358, 92] on link "My Templates" at bounding box center [402, 97] width 128 height 35
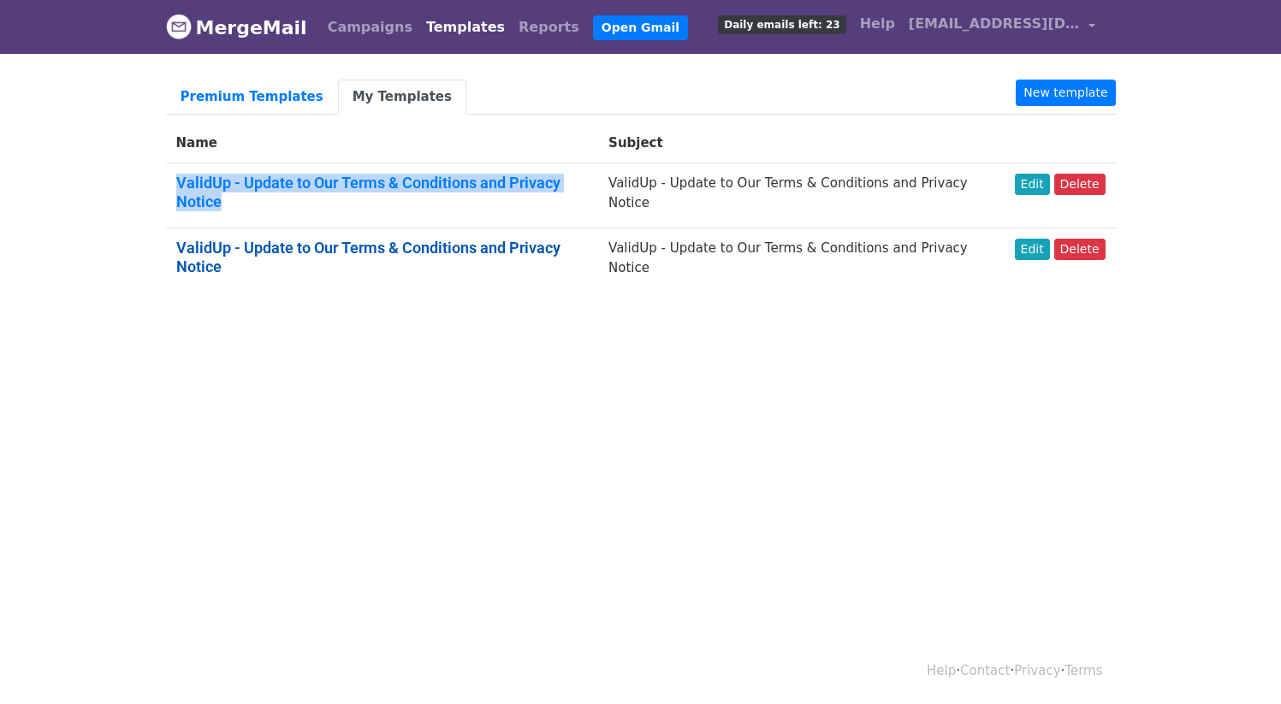
click at [404, 246] on link "ValidUp - Update to Our Terms & Conditions and Privacy Notice" at bounding box center [368, 257] width 384 height 37
click at [339, 239] on link "ValidUp - Update to Our Terms & Conditions and Privacy Notice" at bounding box center [368, 257] width 384 height 37
click at [1073, 254] on link "Delete" at bounding box center [1079, 249] width 51 height 21
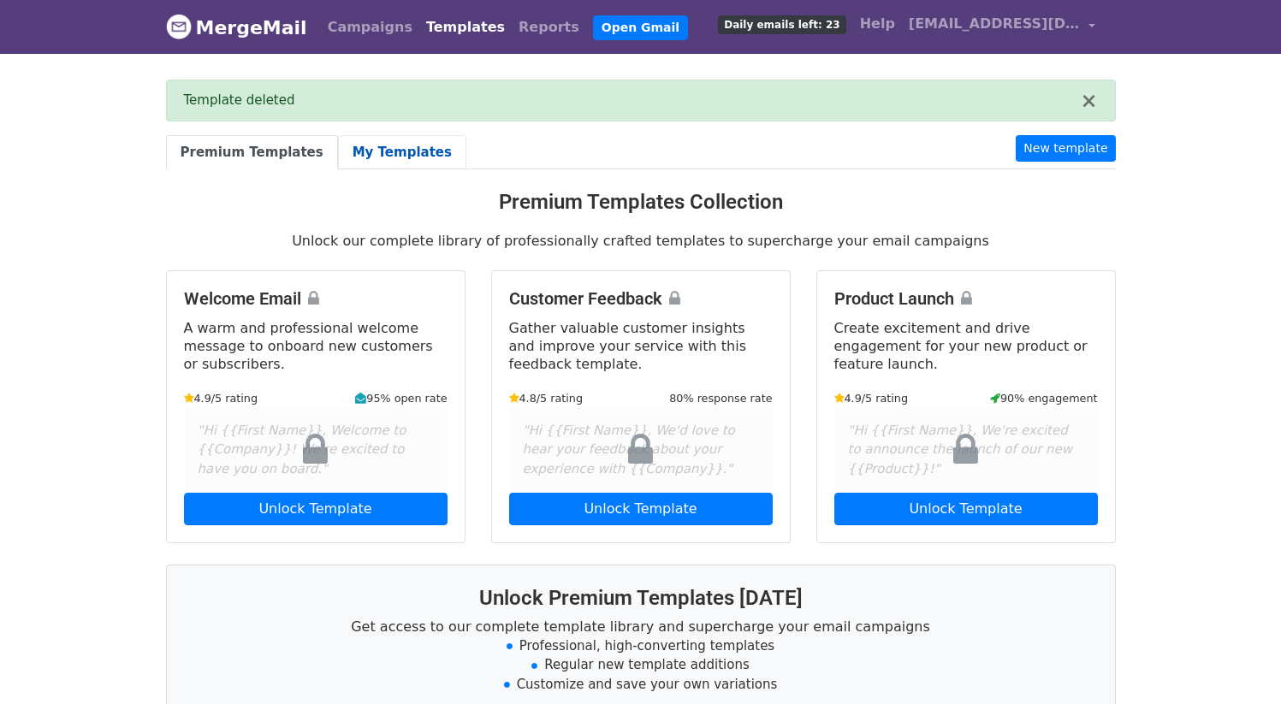
click at [378, 153] on link "My Templates" at bounding box center [402, 152] width 128 height 35
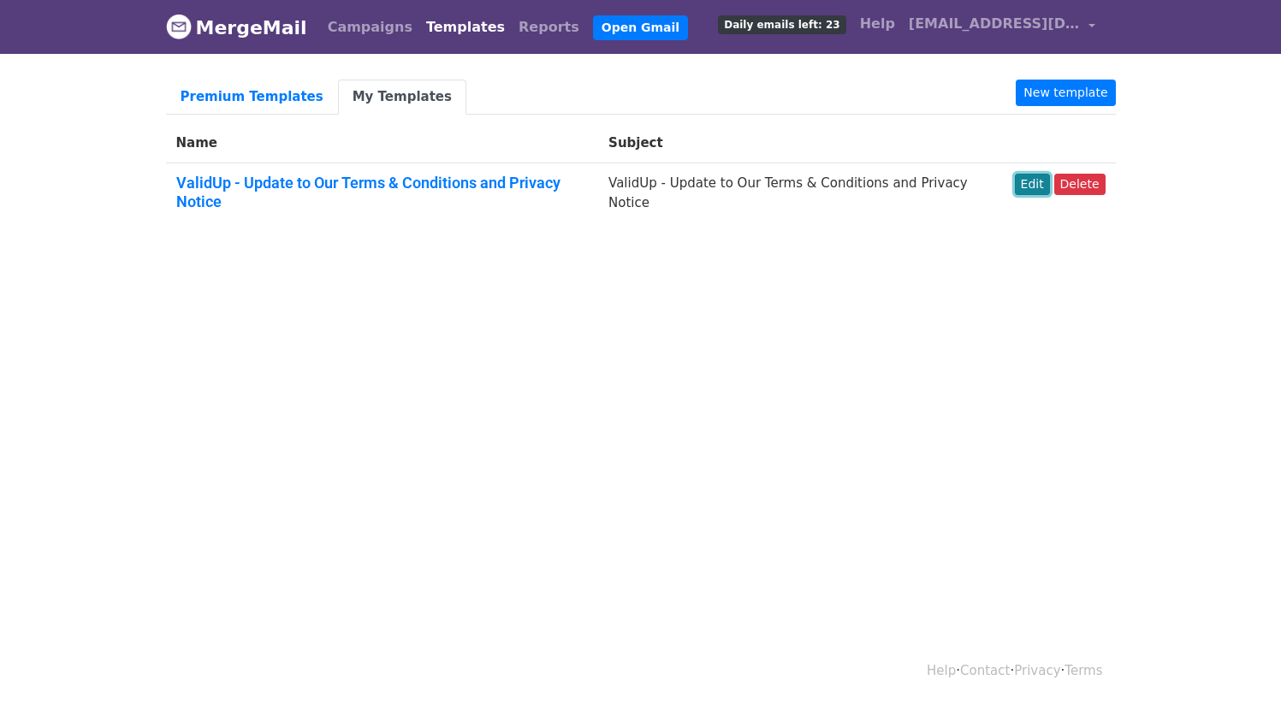
click at [1037, 188] on link "Edit" at bounding box center [1032, 184] width 35 height 21
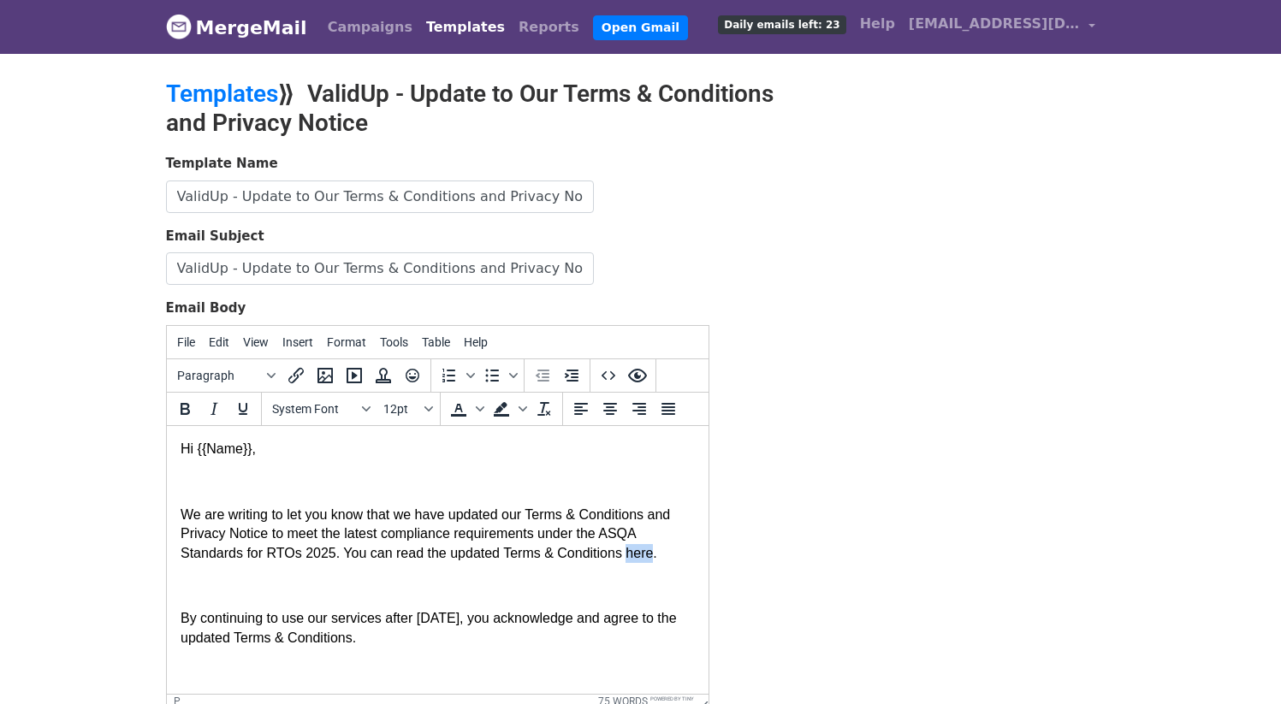
drag, startPoint x: 661, startPoint y: 559, endPoint x: 633, endPoint y: 560, distance: 27.4
click at [633, 560] on p "We are writing to let you know that we have updated our Terms & Conditions and …" at bounding box center [437, 533] width 514 height 57
click at [295, 379] on icon "Insert/edit link" at bounding box center [296, 375] width 21 height 21
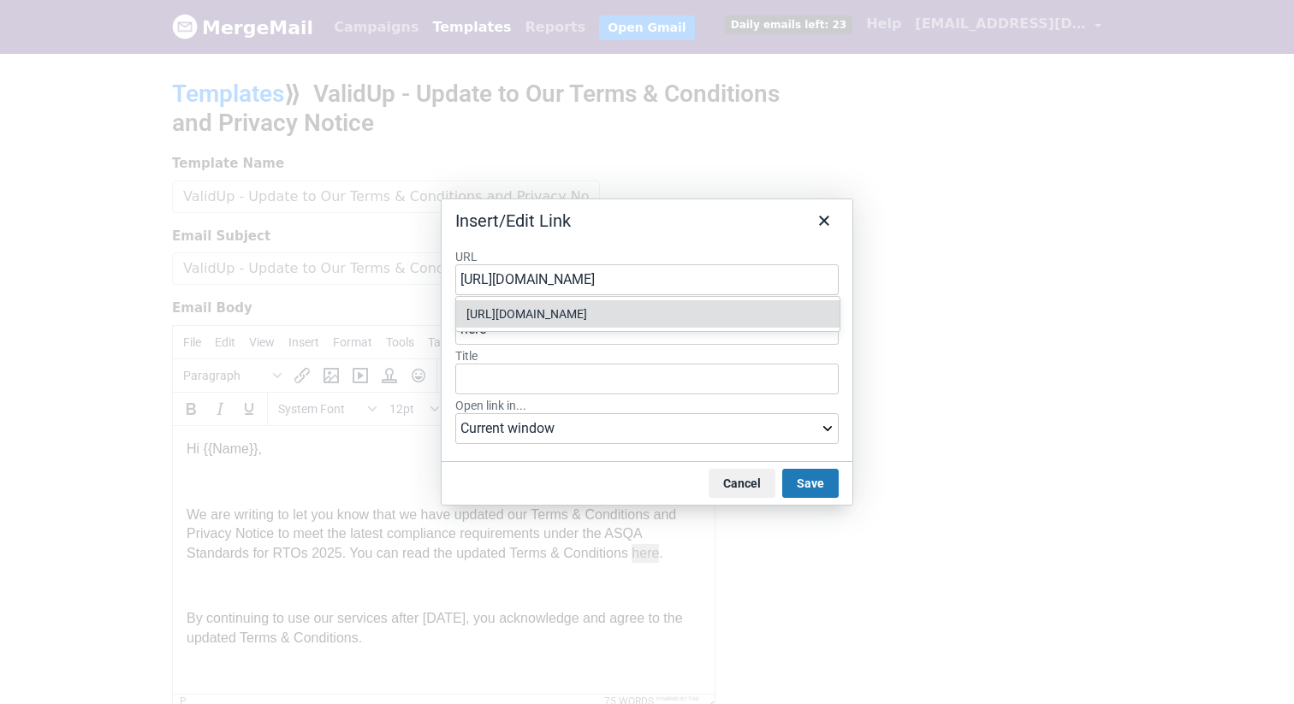
click at [652, 315] on div "[URL][DOMAIN_NAME]" at bounding box center [649, 314] width 366 height 21
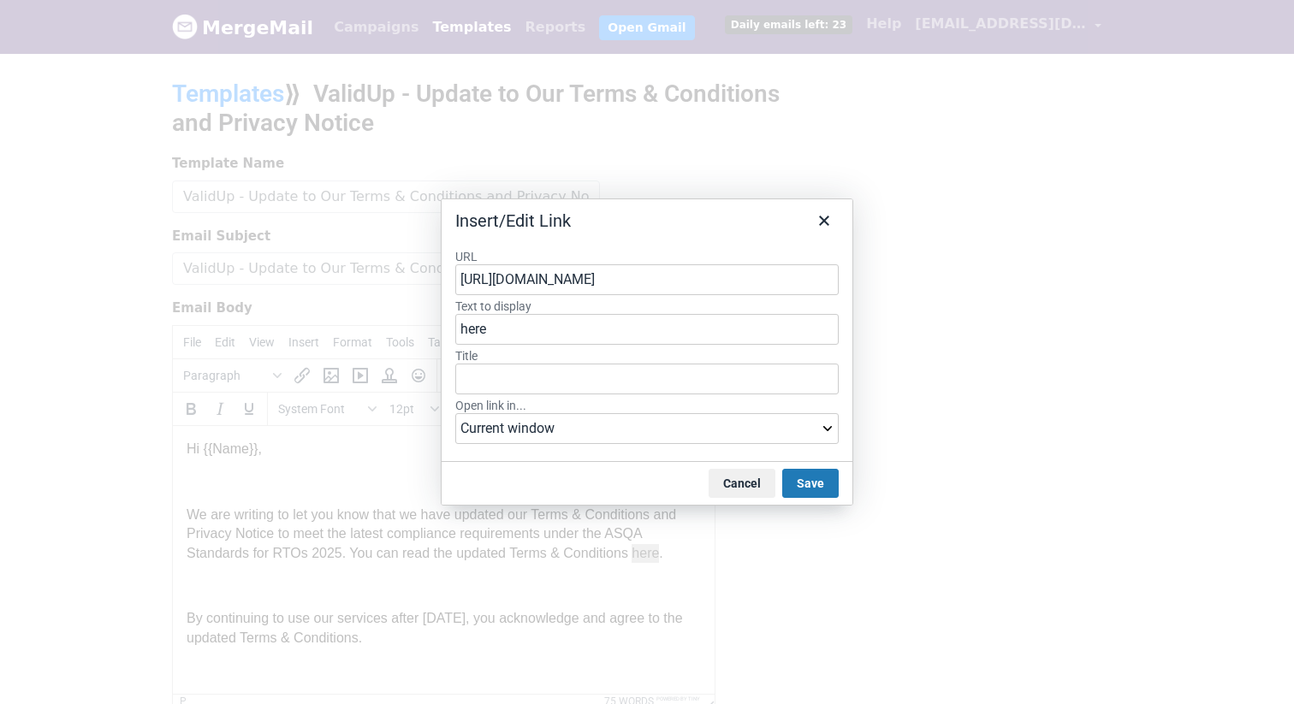
type input "[URL][DOMAIN_NAME]"
click at [618, 430] on select "Current window New window" at bounding box center [646, 428] width 383 height 31
select select "_blank"
click at [818, 479] on button "Save" at bounding box center [810, 483] width 56 height 29
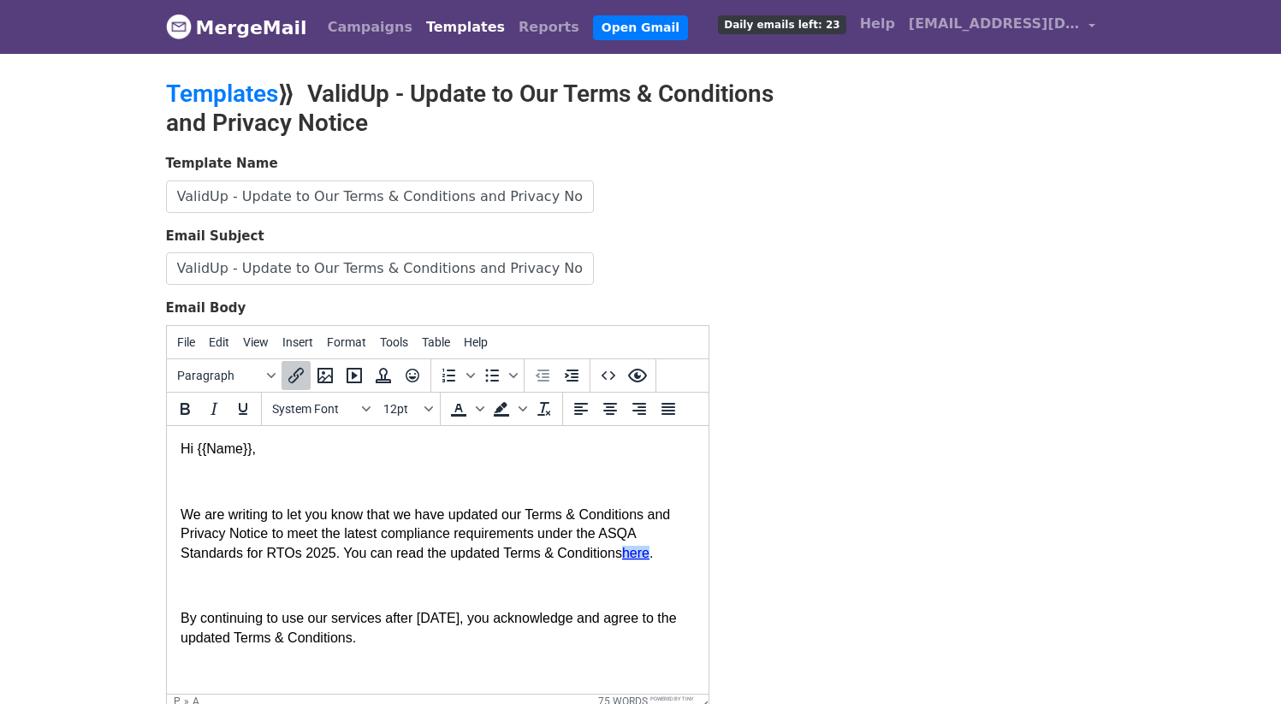
click at [818, 479] on div "Template Name ValidUp - Update to Our Terms & Conditions and Privacy Notice Ema…" at bounding box center [641, 455] width 976 height 602
click at [638, 626] on p "By continuing to use our services after [DATE], you acknowledge and agree to th…" at bounding box center [437, 627] width 514 height 39
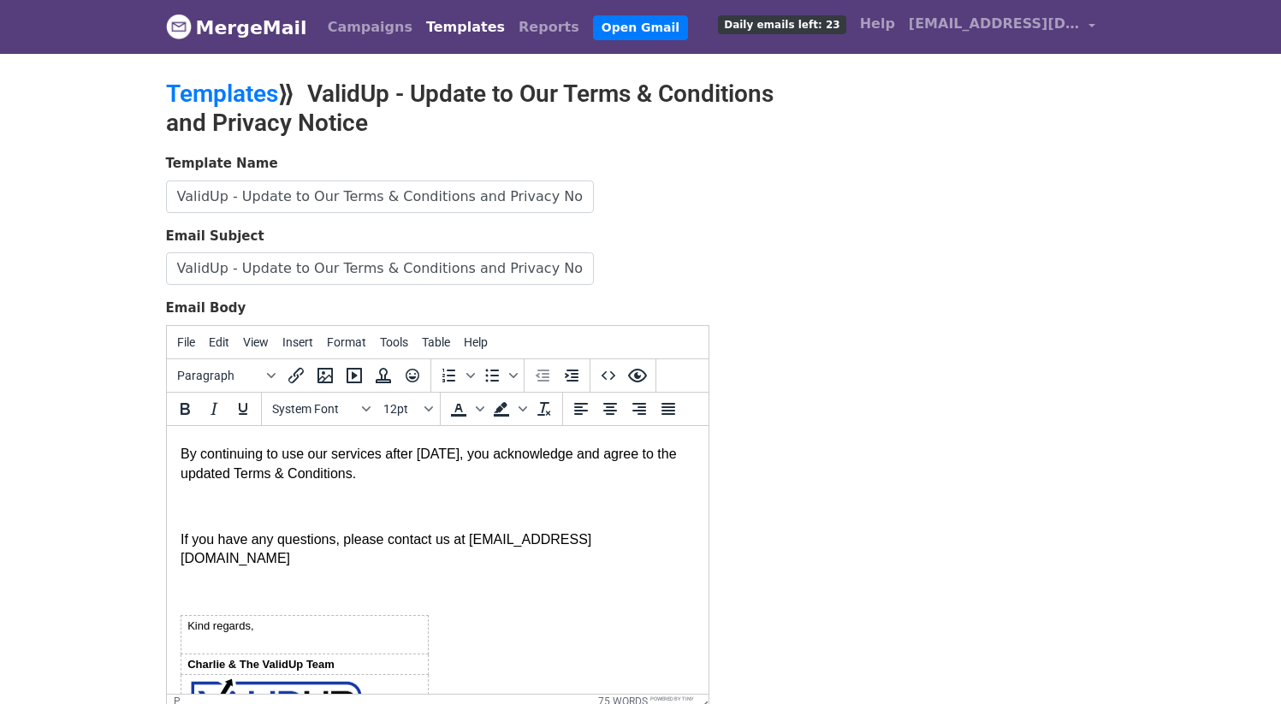
scroll to position [212, 0]
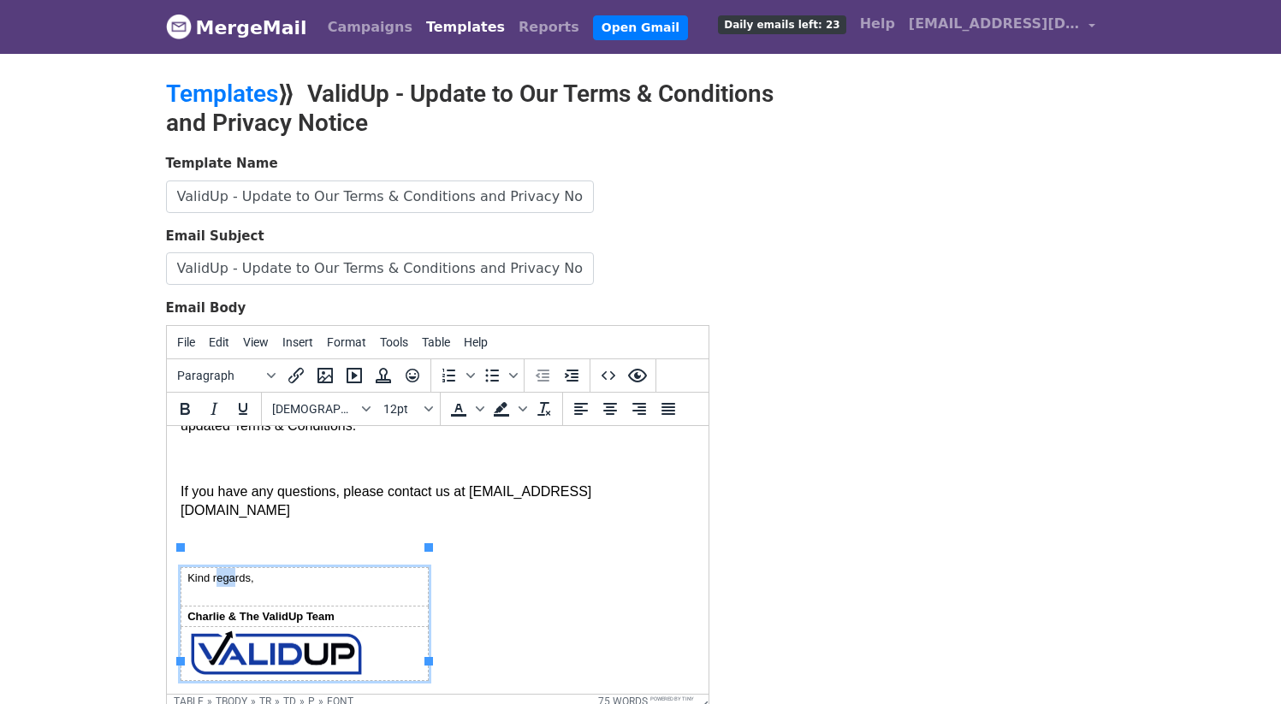
drag, startPoint x: 217, startPoint y: 566, endPoint x: 234, endPoint y: 559, distance: 18.4
click at [234, 567] on p "Kind regards," at bounding box center [304, 576] width 234 height 19
drag, startPoint x: 357, startPoint y: 483, endPoint x: 431, endPoint y: 485, distance: 74.5
click at [431, 485] on p "If you have any questions, please contact us at [EMAIL_ADDRESS][DOMAIN_NAME]" at bounding box center [437, 501] width 514 height 39
drag, startPoint x: 230, startPoint y: 561, endPoint x: 214, endPoint y: 564, distance: 16.5
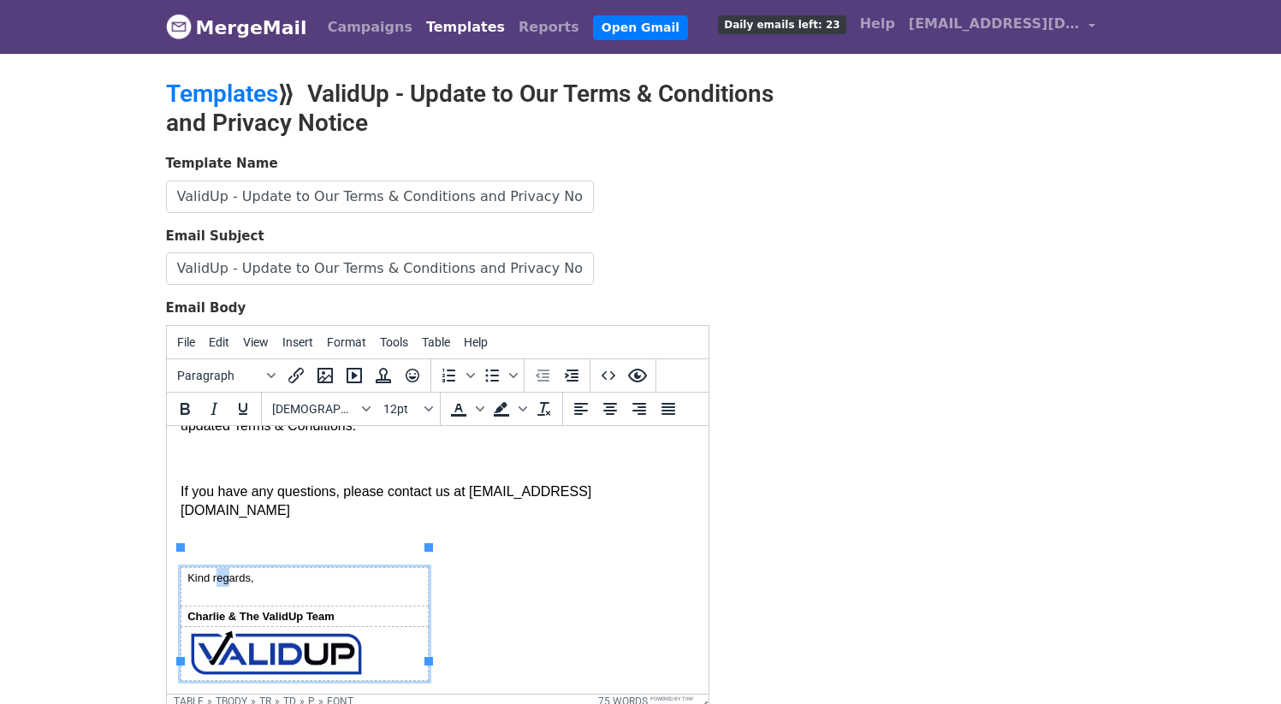
click at [214, 571] on font "Kind regards," at bounding box center [220, 577] width 66 height 13
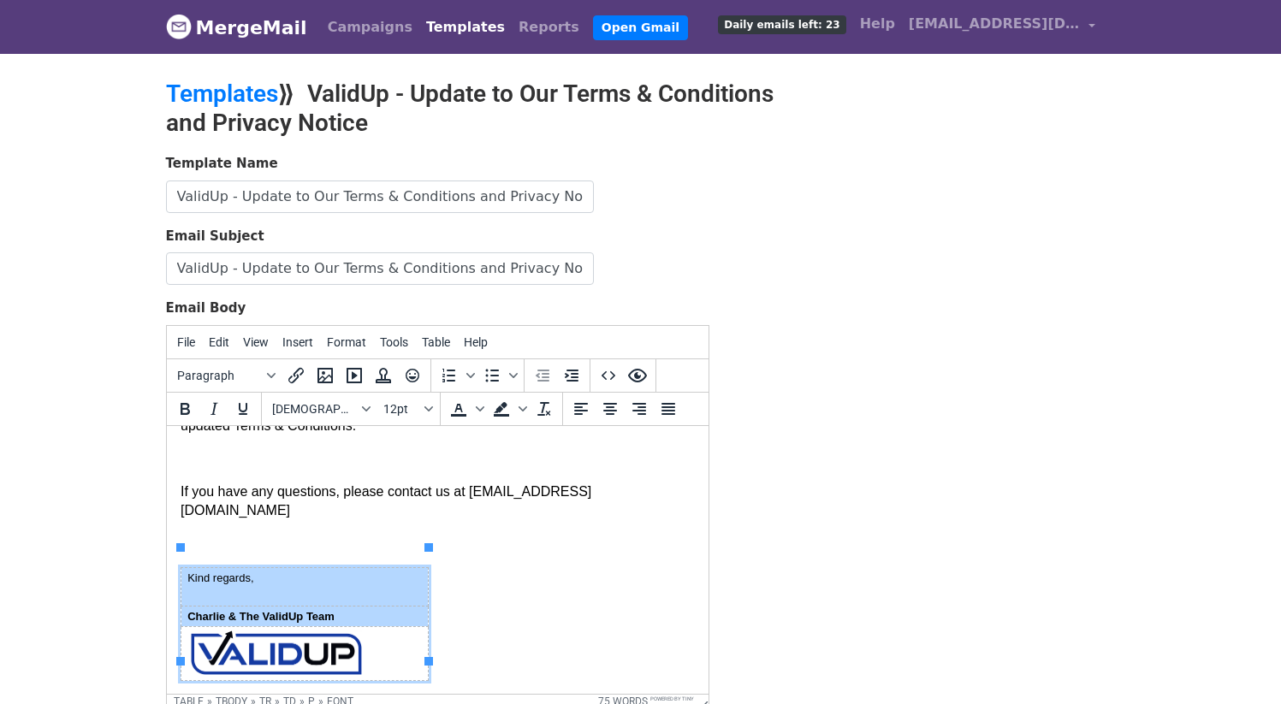
drag, startPoint x: 264, startPoint y: 590, endPoint x: 185, endPoint y: 562, distance: 83.4
click at [185, 567] on tbody "Kind regards, [PERSON_NAME] & The ValidUp Team" at bounding box center [304, 624] width 247 height 114
click at [334, 411] on span "[DEMOGRAPHIC_DATA]" at bounding box center [314, 409] width 84 height 14
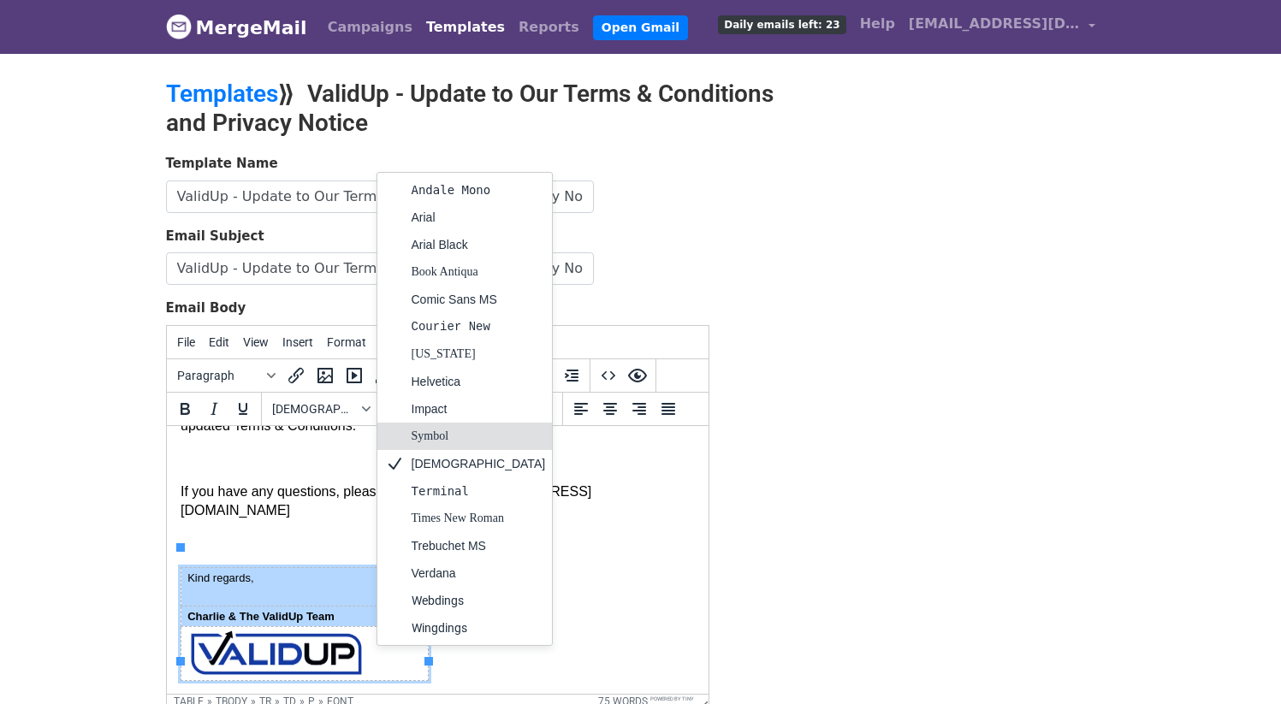
scroll to position [27, 0]
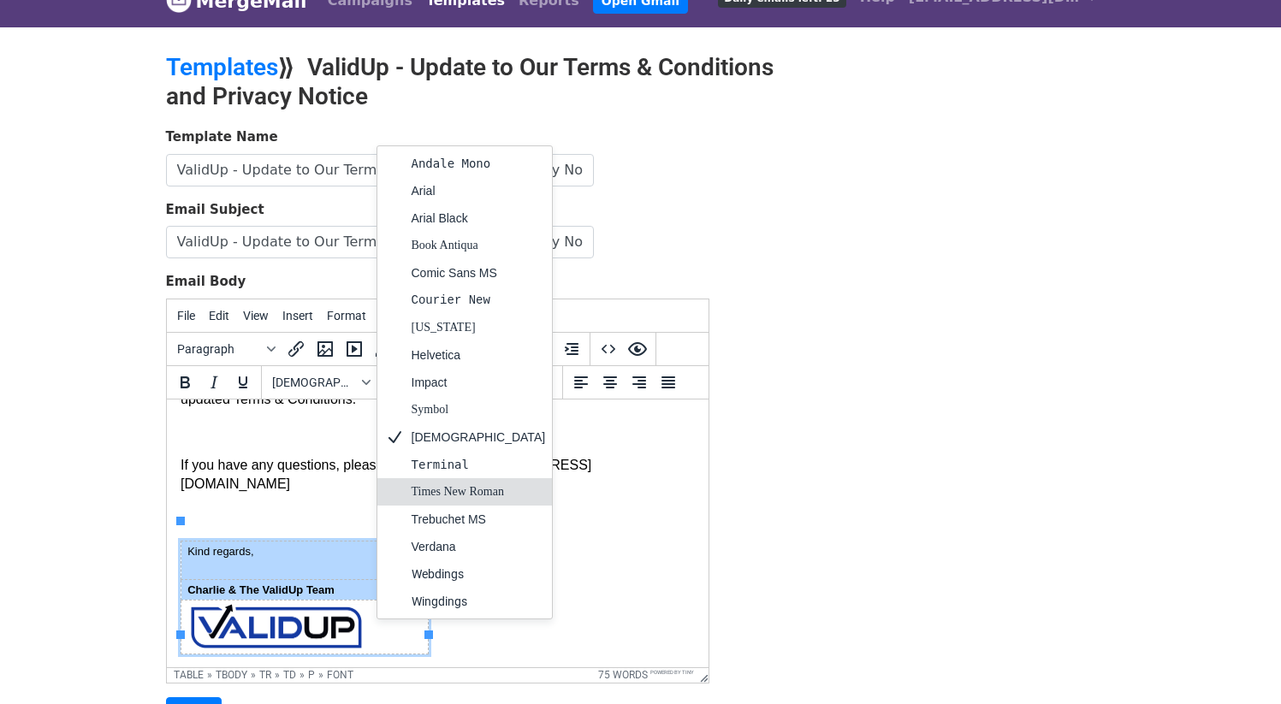
click at [531, 507] on p at bounding box center [437, 516] width 514 height 19
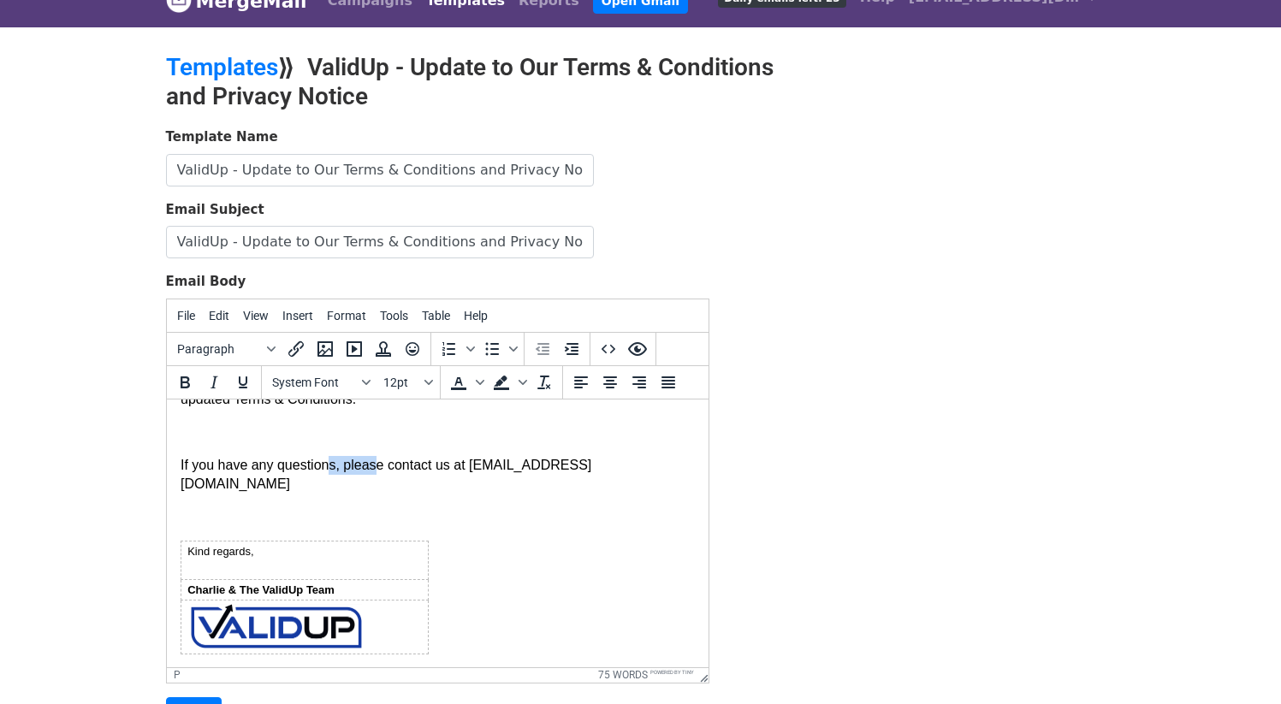
drag, startPoint x: 362, startPoint y: 462, endPoint x: 324, endPoint y: 463, distance: 37.7
click at [329, 463] on p "If you have any questions, please contact us at [EMAIL_ADDRESS][DOMAIN_NAME]" at bounding box center [437, 474] width 514 height 39
click at [814, 418] on div "Template Name ValidUp - Update to Our Terms & Conditions and Privacy Notice Ema…" at bounding box center [641, 429] width 976 height 602
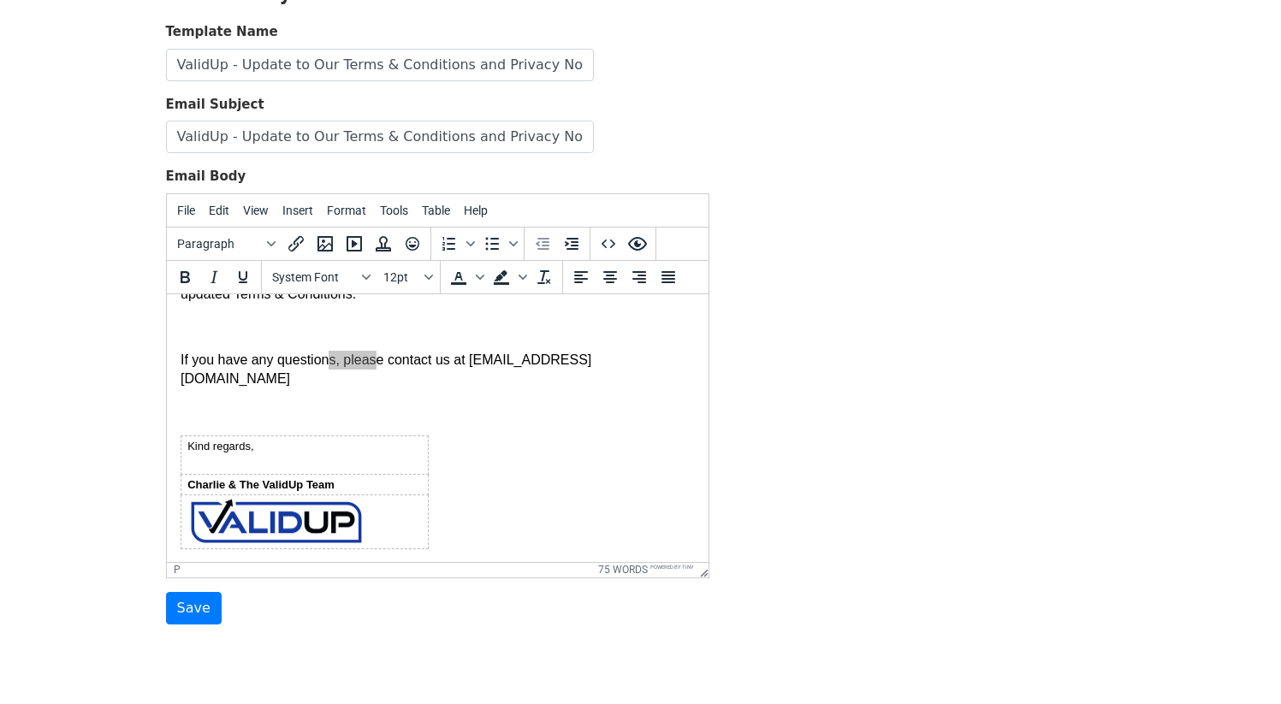
scroll to position [190, 0]
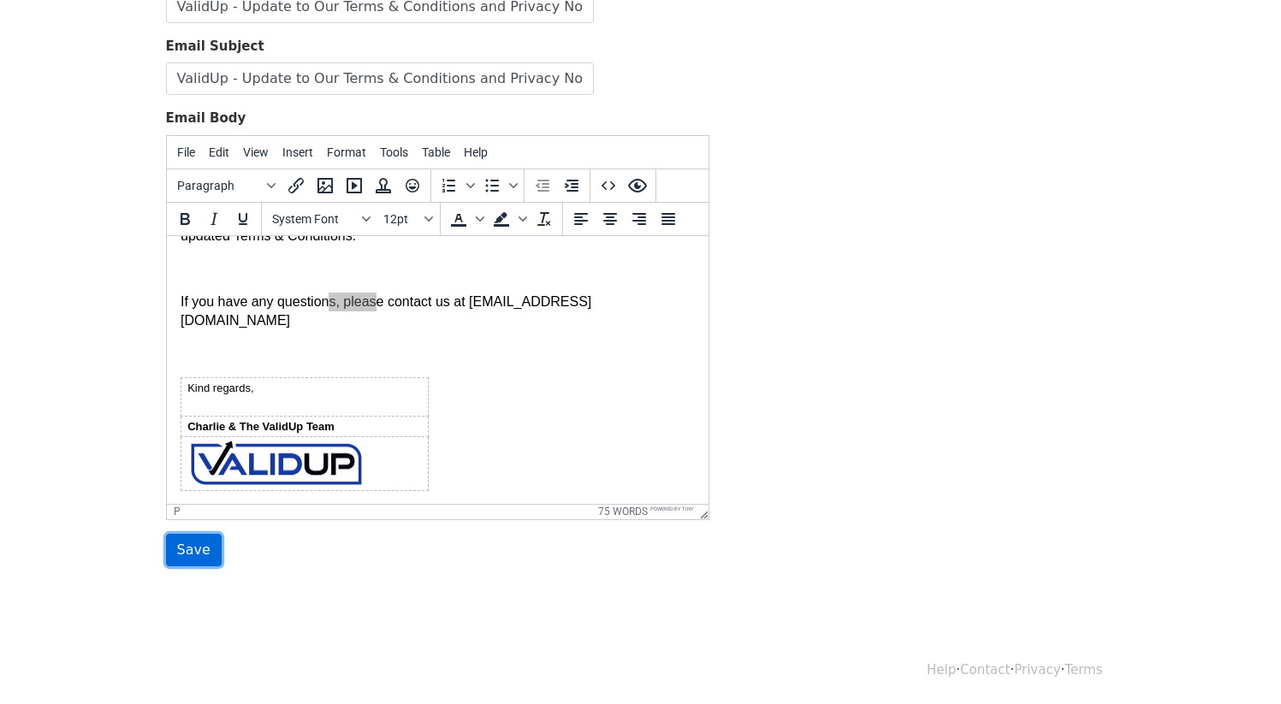
click at [203, 546] on input "Save" at bounding box center [194, 550] width 56 height 33
